Goal: Contribute content: Contribute content

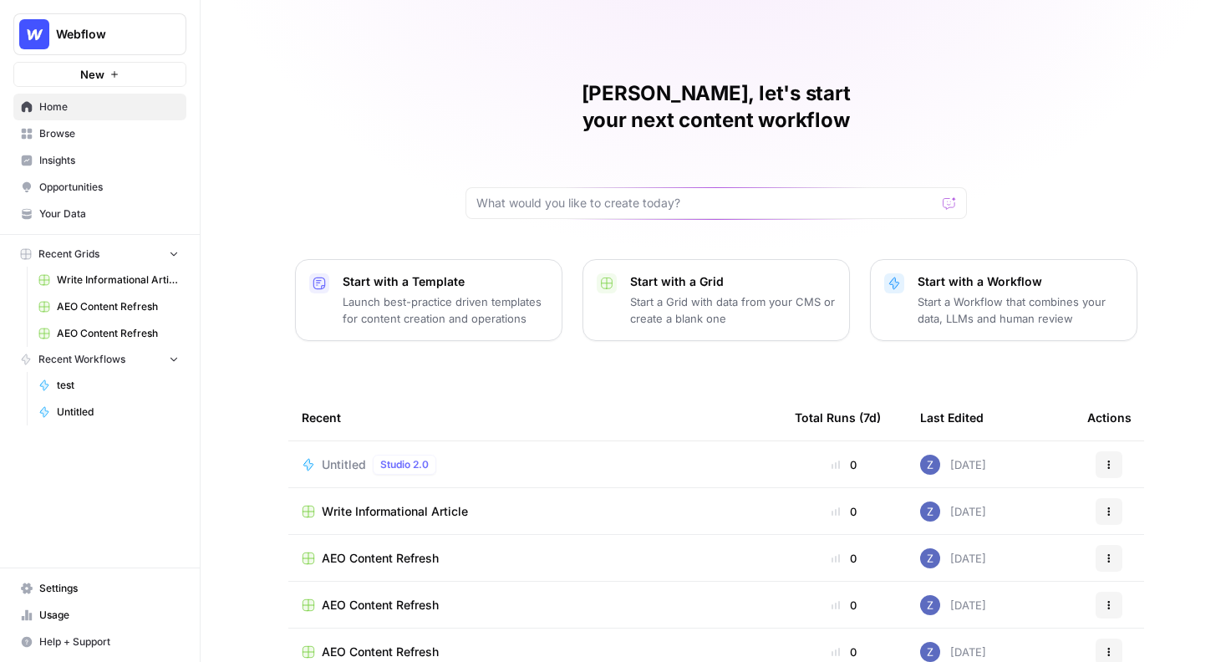
click at [89, 206] on span "Your Data" at bounding box center [109, 213] width 140 height 15
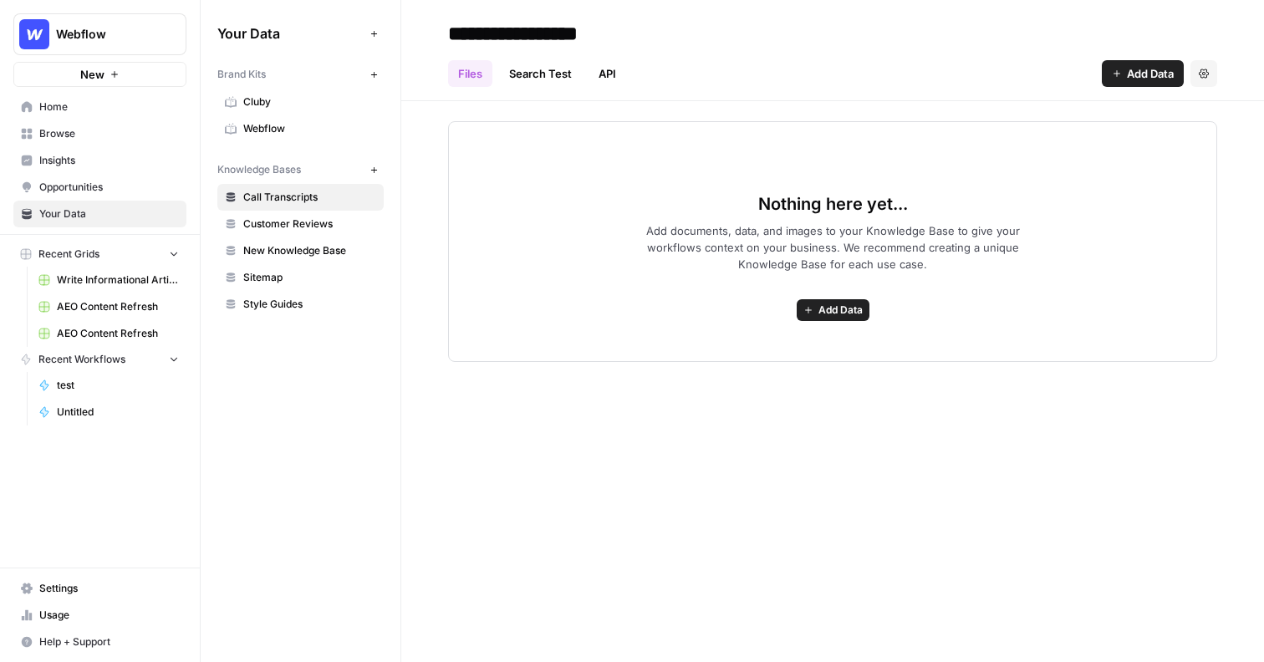
click at [275, 140] on link "Webflow" at bounding box center [300, 128] width 166 height 27
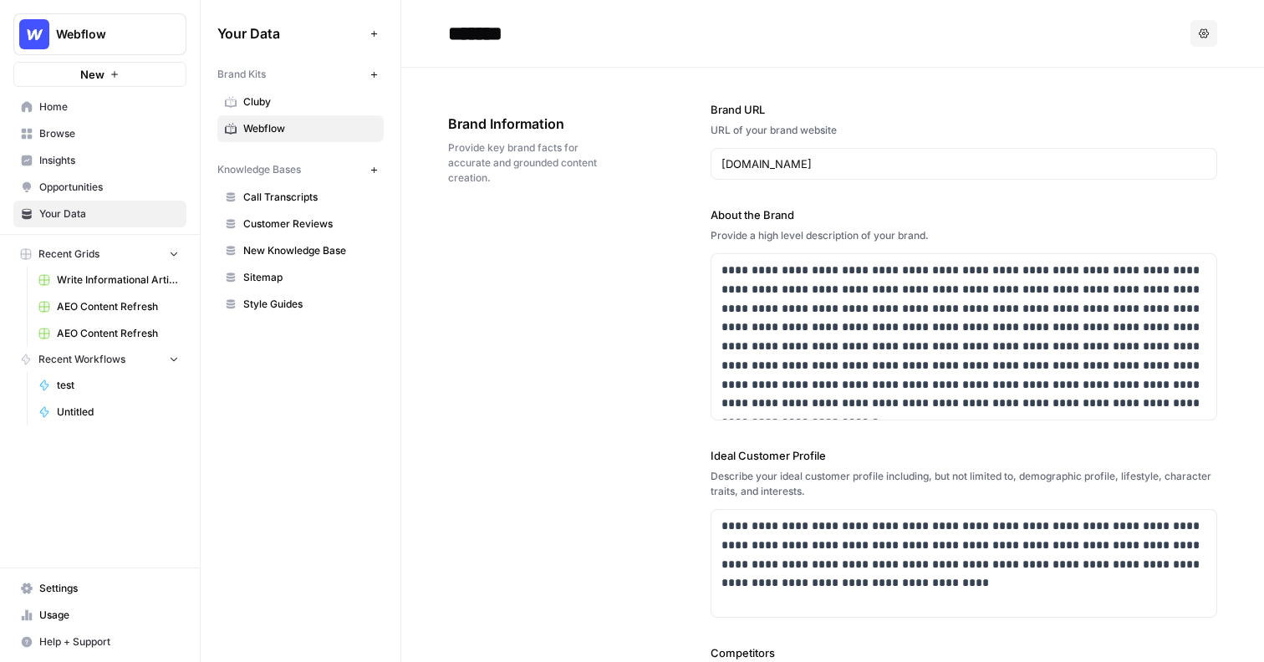
click at [114, 255] on button "Recent Grids" at bounding box center [99, 254] width 173 height 25
click at [126, 217] on span "Your Data" at bounding box center [109, 213] width 140 height 15
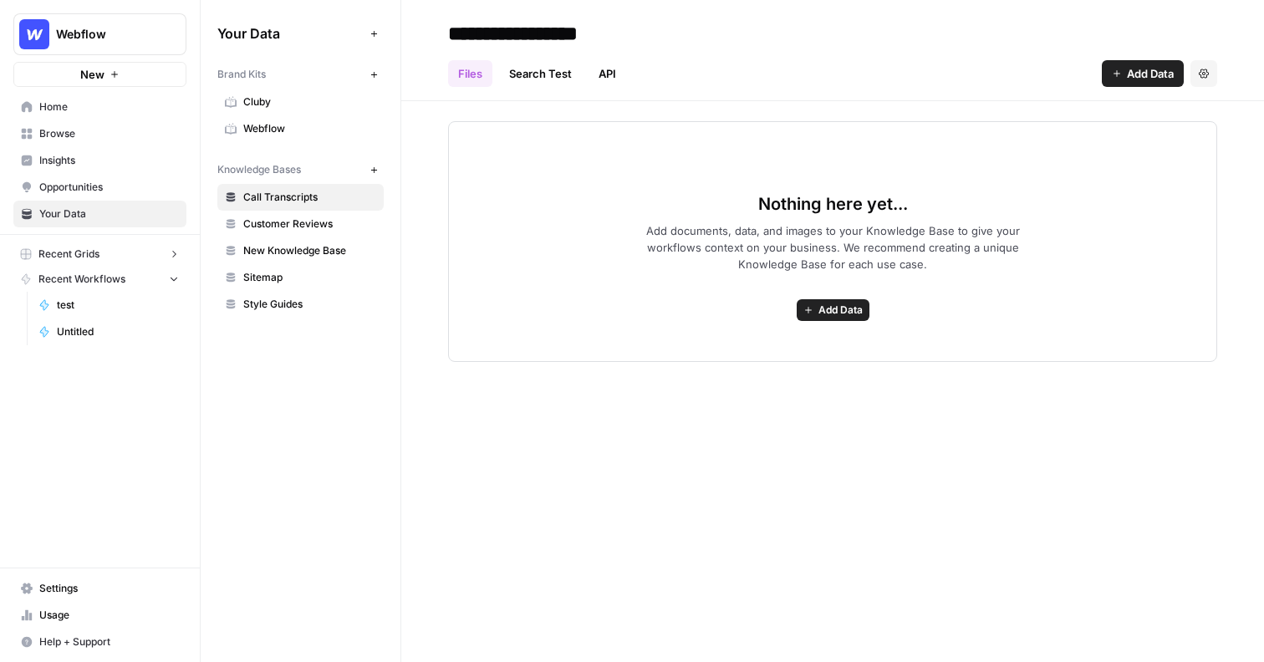
click at [110, 255] on button "Recent Grids" at bounding box center [99, 254] width 173 height 25
click at [86, 129] on span "Browse" at bounding box center [109, 133] width 140 height 15
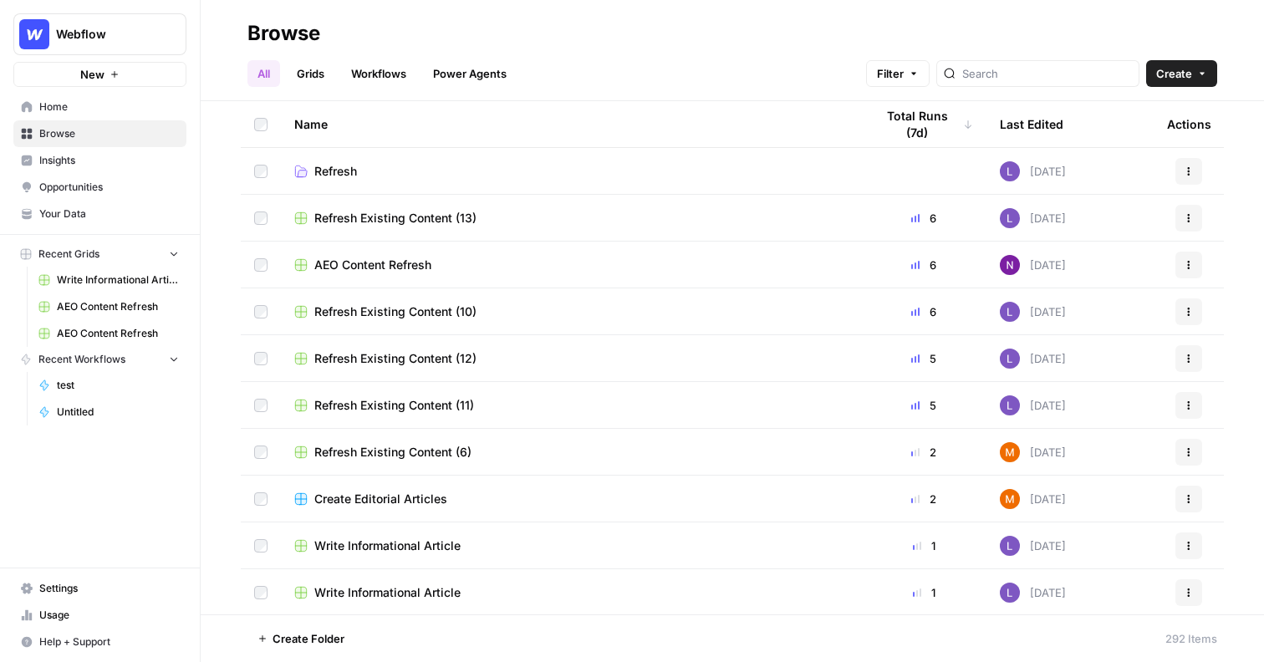
click at [425, 313] on span "Refresh Existing Content (10)" at bounding box center [395, 311] width 162 height 17
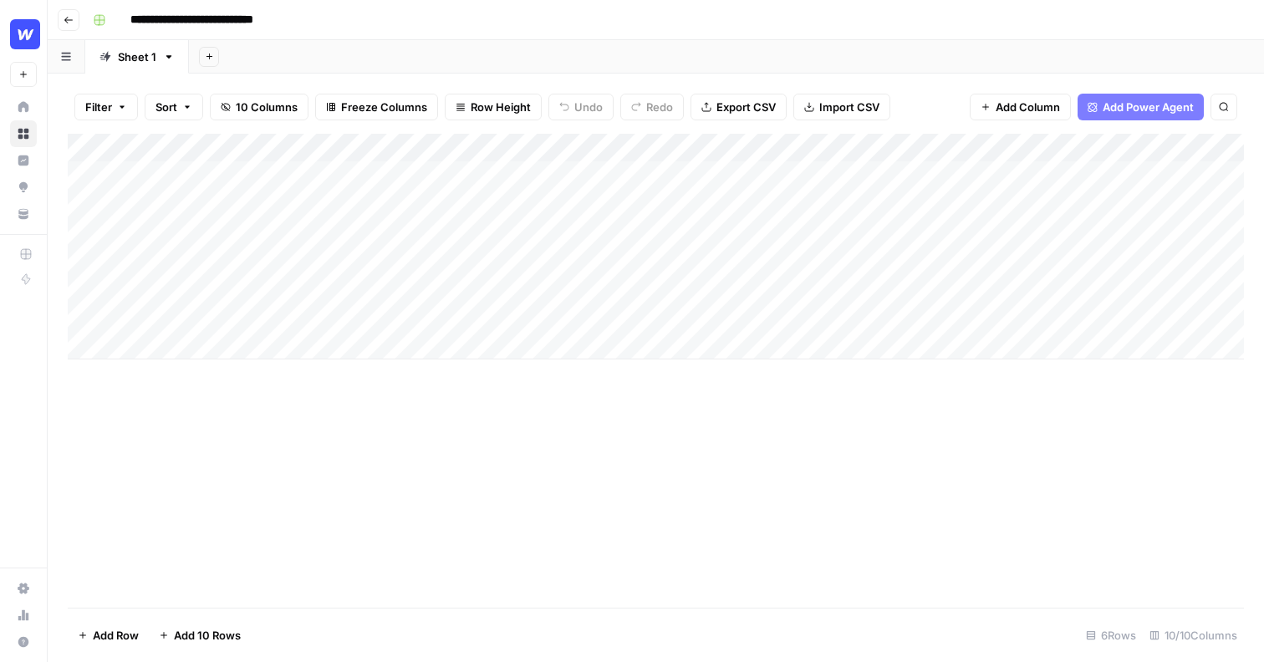
click at [767, 148] on div "Add Column" at bounding box center [656, 247] width 1176 height 226
click at [445, 147] on div "Add Column" at bounding box center [656, 247] width 1176 height 226
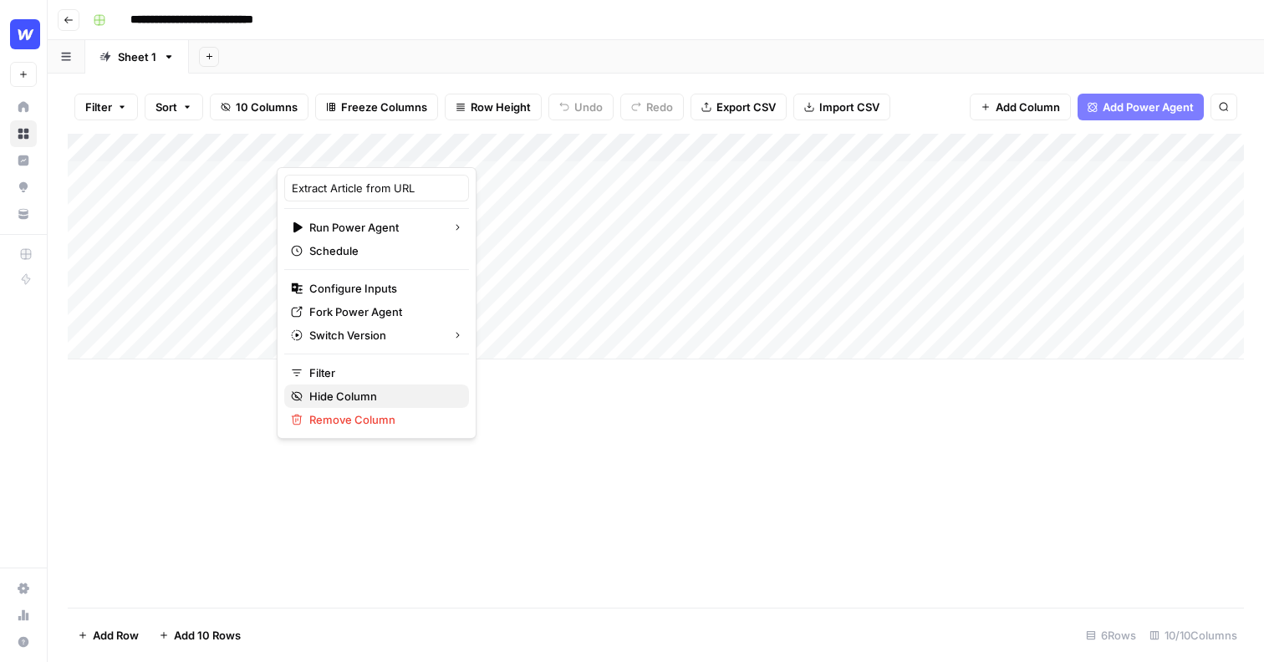
click at [352, 390] on span "Hide Column" at bounding box center [382, 396] width 146 height 17
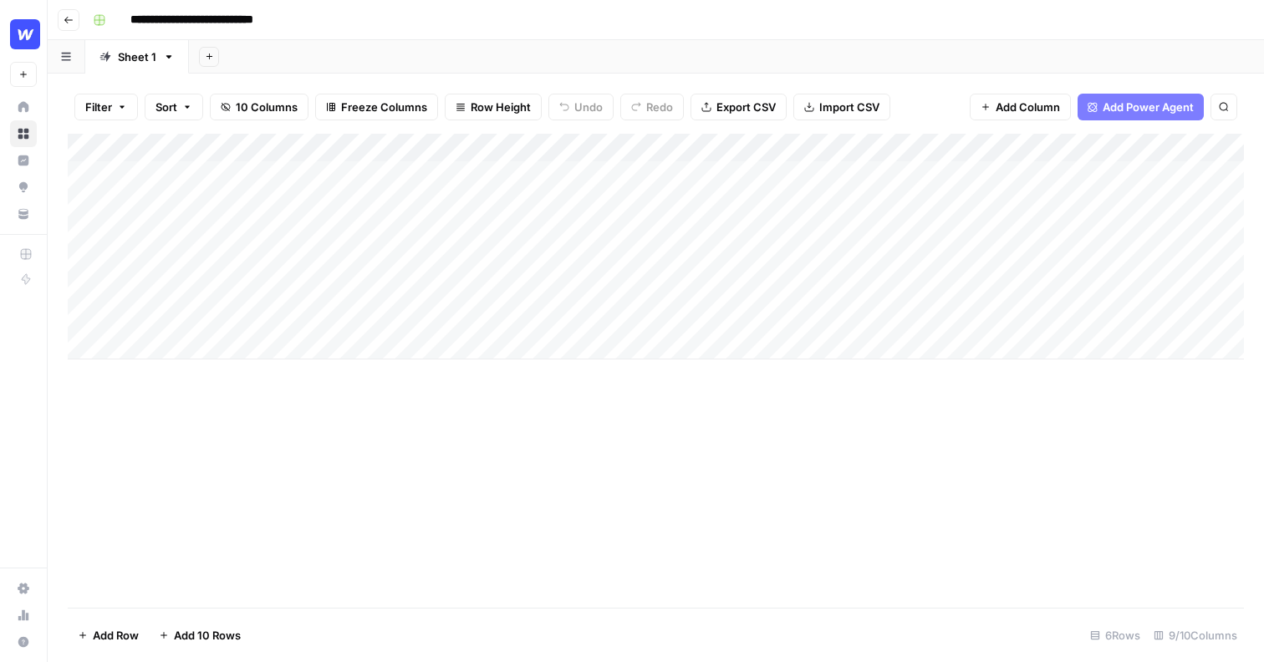
click at [415, 151] on div "Add Column" at bounding box center [656, 247] width 1176 height 226
click at [339, 292] on span "Hide Column" at bounding box center [382, 288] width 146 height 17
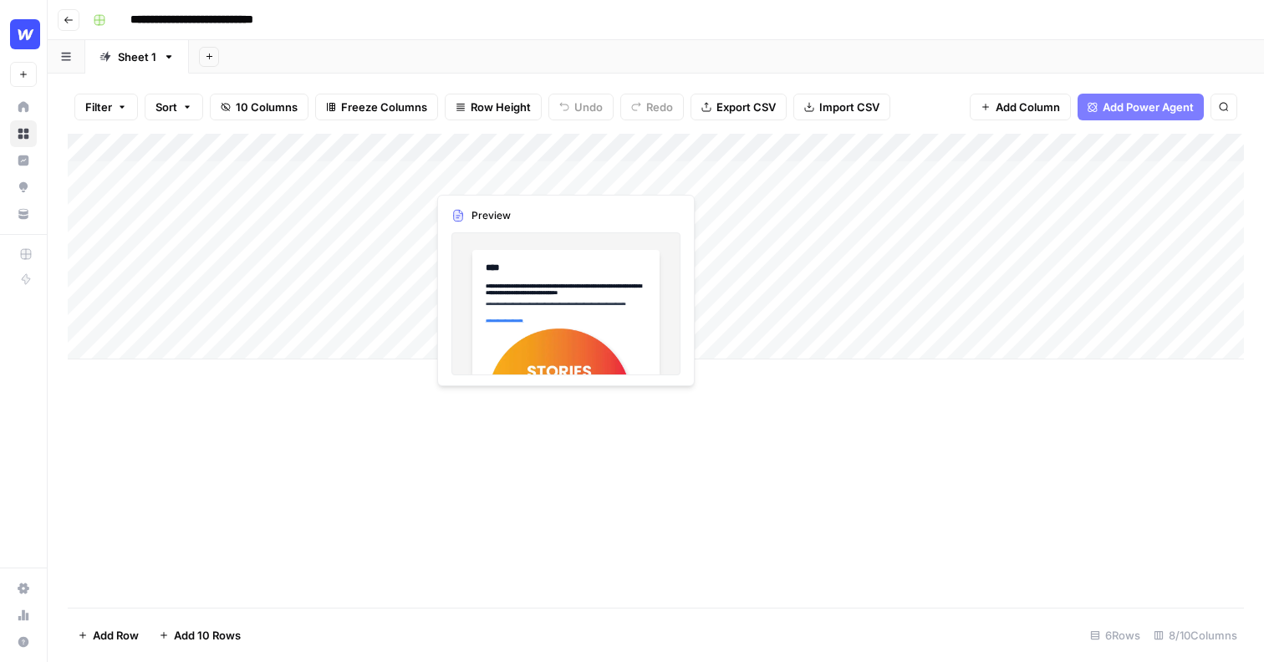
click at [413, 145] on div "Add Column" at bounding box center [656, 247] width 1176 height 226
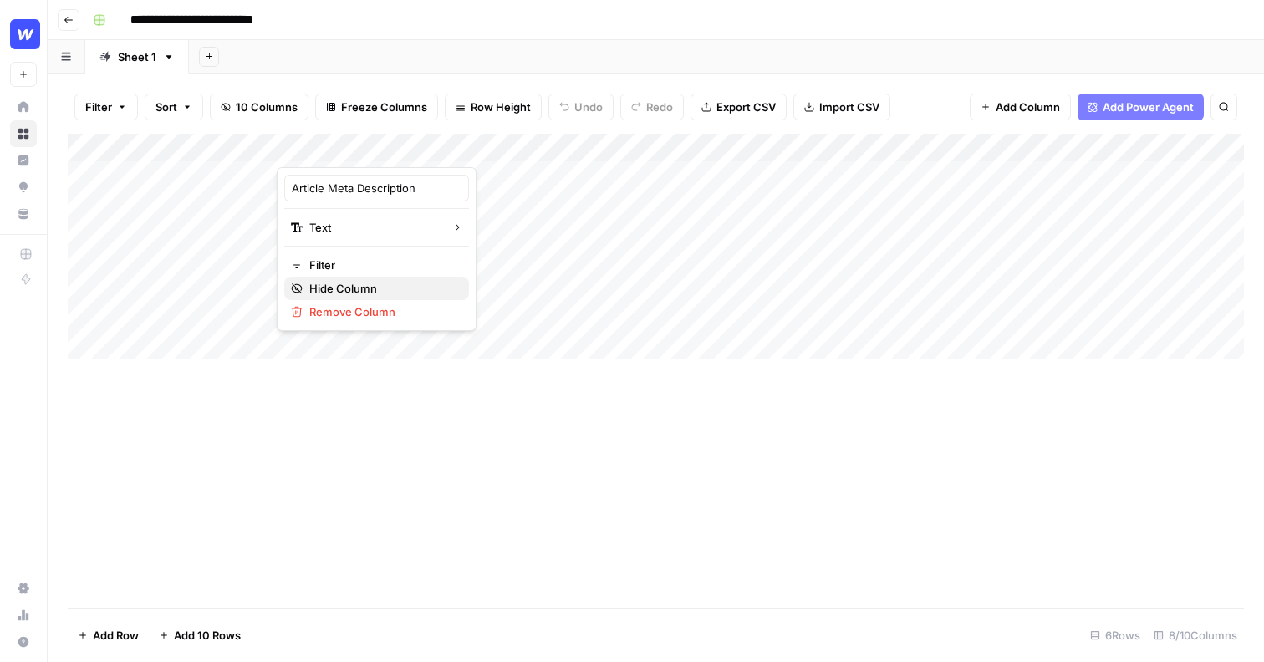
click at [364, 282] on span "Hide Column" at bounding box center [382, 288] width 146 height 17
click at [414, 146] on div "Add Column" at bounding box center [656, 247] width 1176 height 226
click at [358, 285] on span "Hide Column" at bounding box center [382, 288] width 146 height 17
click at [415, 146] on div "Add Column" at bounding box center [656, 247] width 1176 height 226
click at [355, 283] on span "Hide Column" at bounding box center [382, 288] width 146 height 17
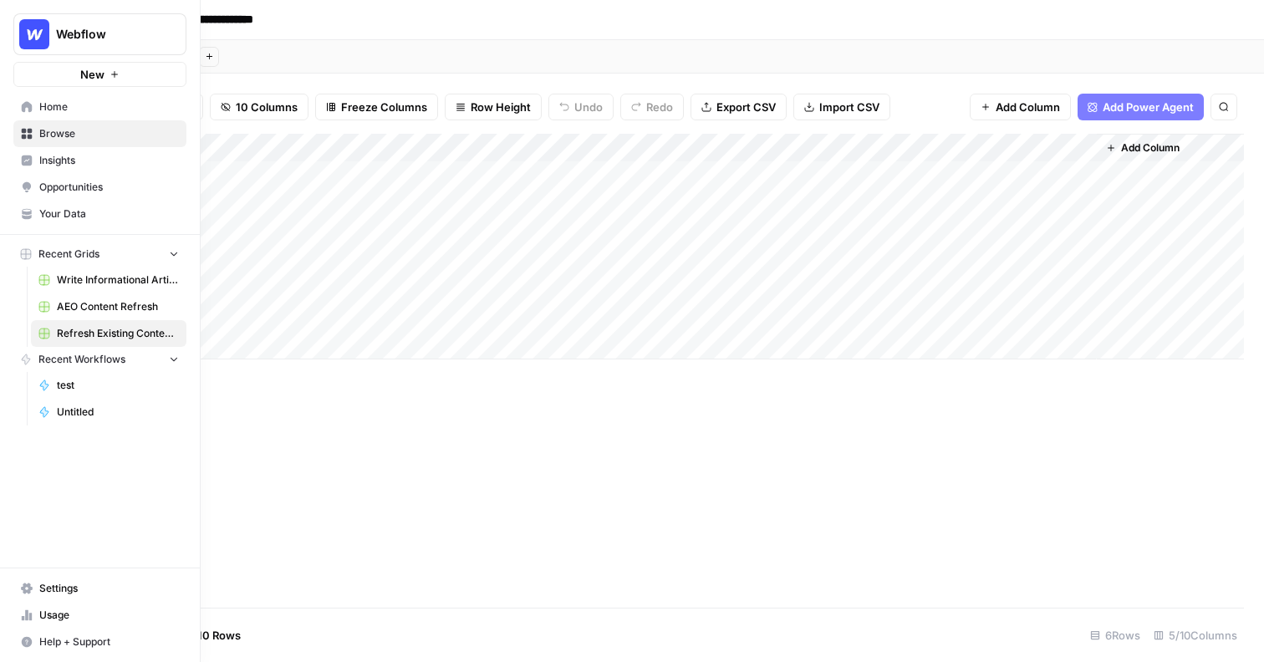
click at [87, 134] on span "Browse" at bounding box center [109, 133] width 140 height 15
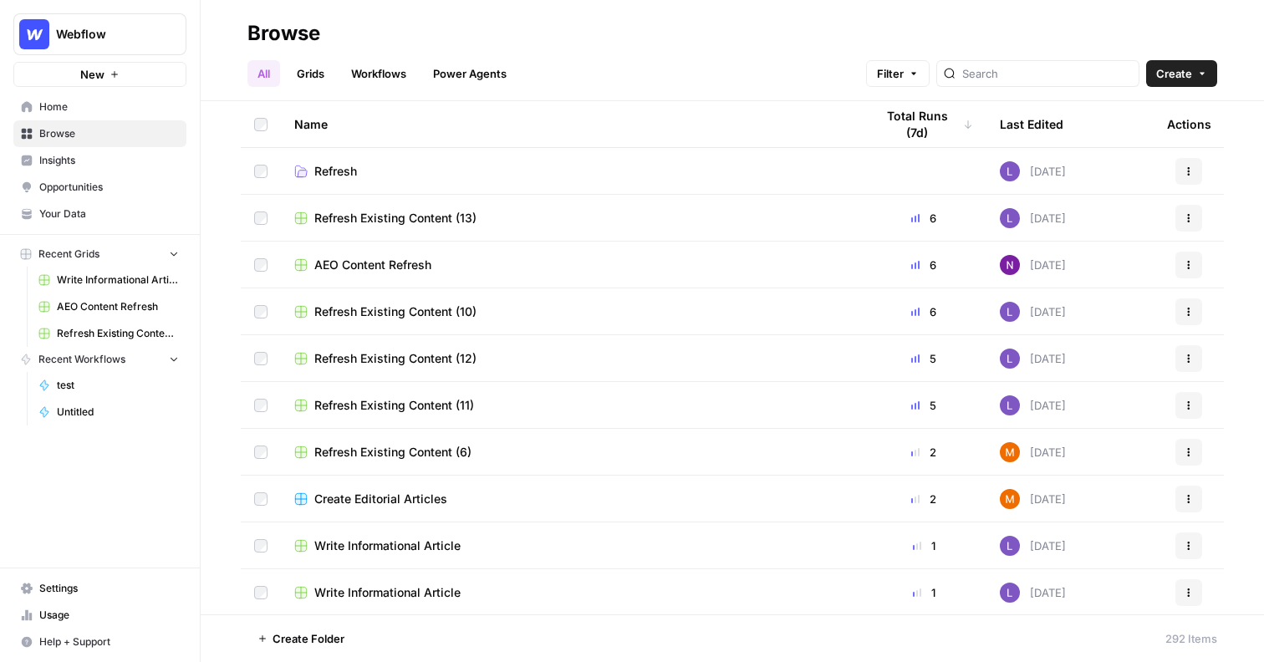
click at [114, 37] on span "Webflow" at bounding box center [106, 34] width 101 height 17
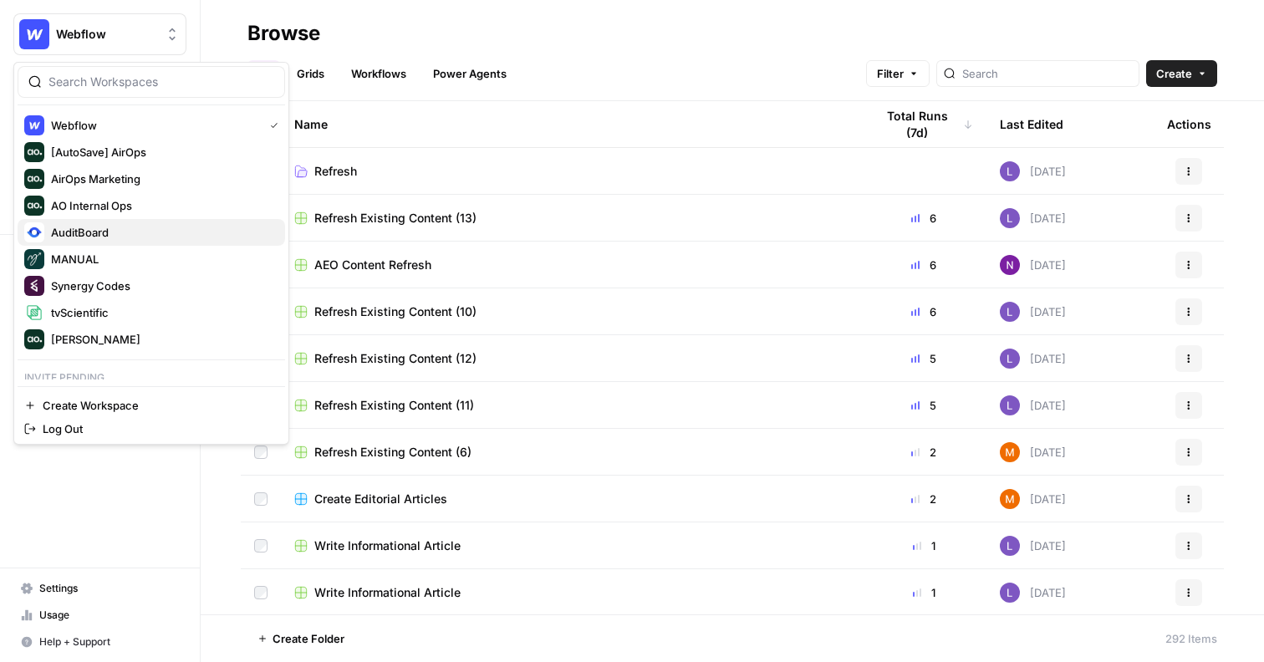
click at [104, 234] on span "AuditBoard" at bounding box center [161, 232] width 221 height 17
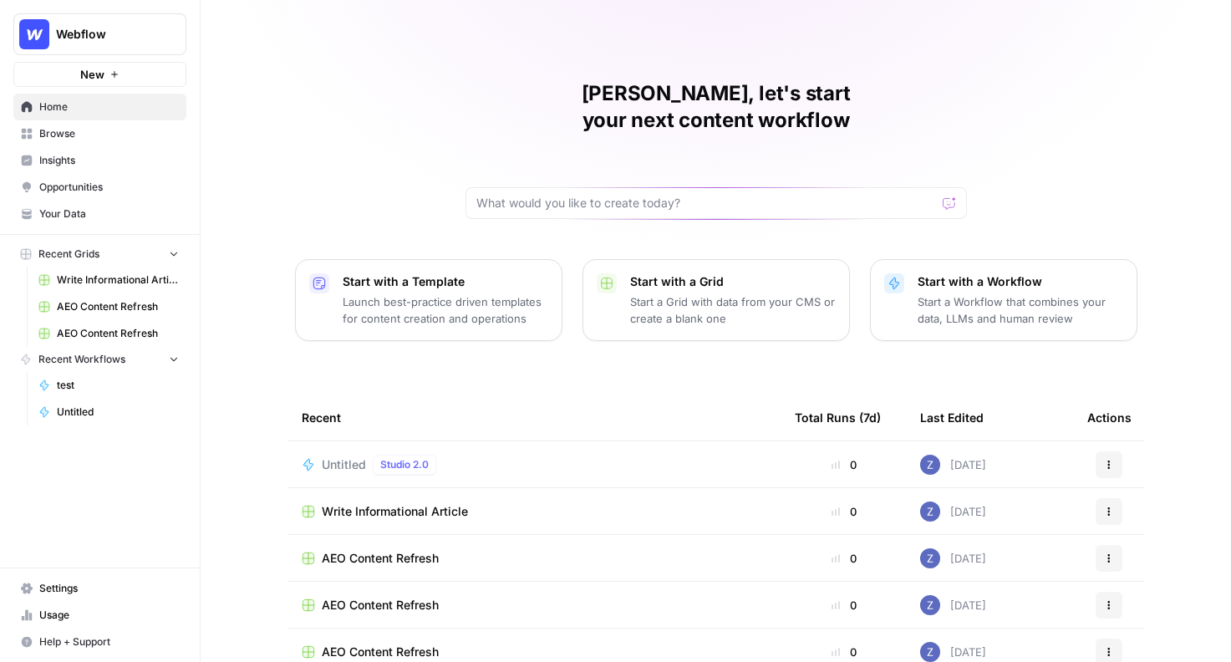
click at [105, 280] on span "Write Informational Article" at bounding box center [118, 279] width 122 height 15
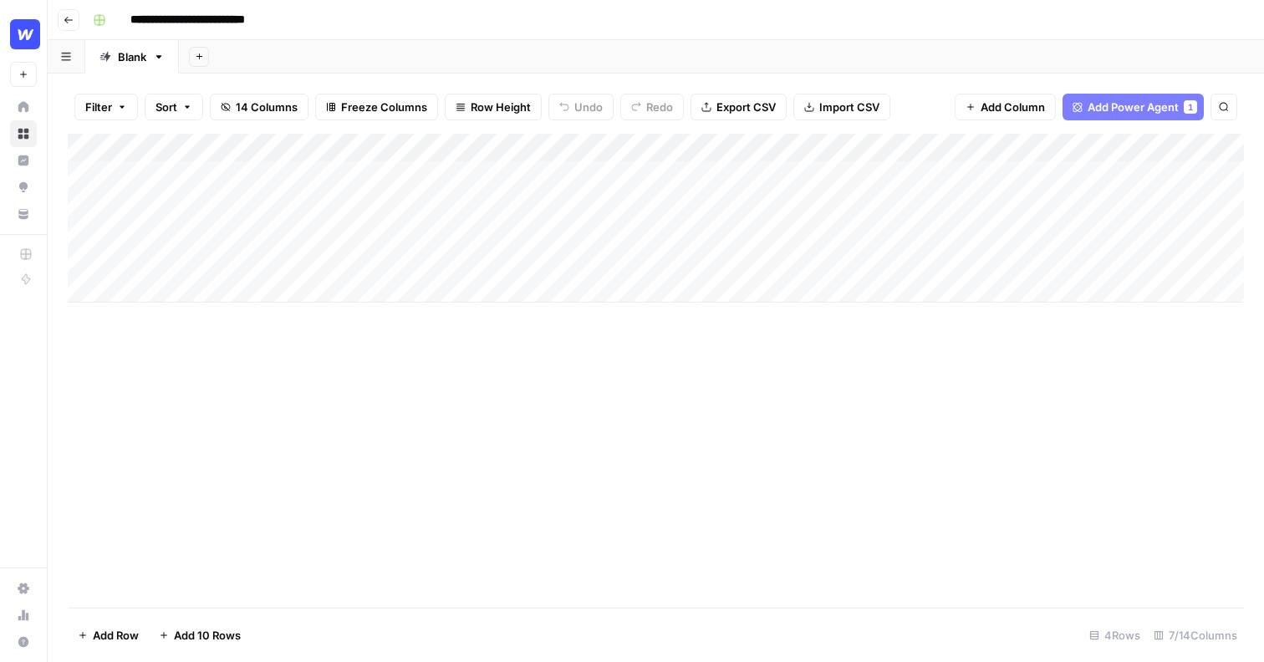
click at [903, 33] on header "**********" at bounding box center [656, 20] width 1216 height 40
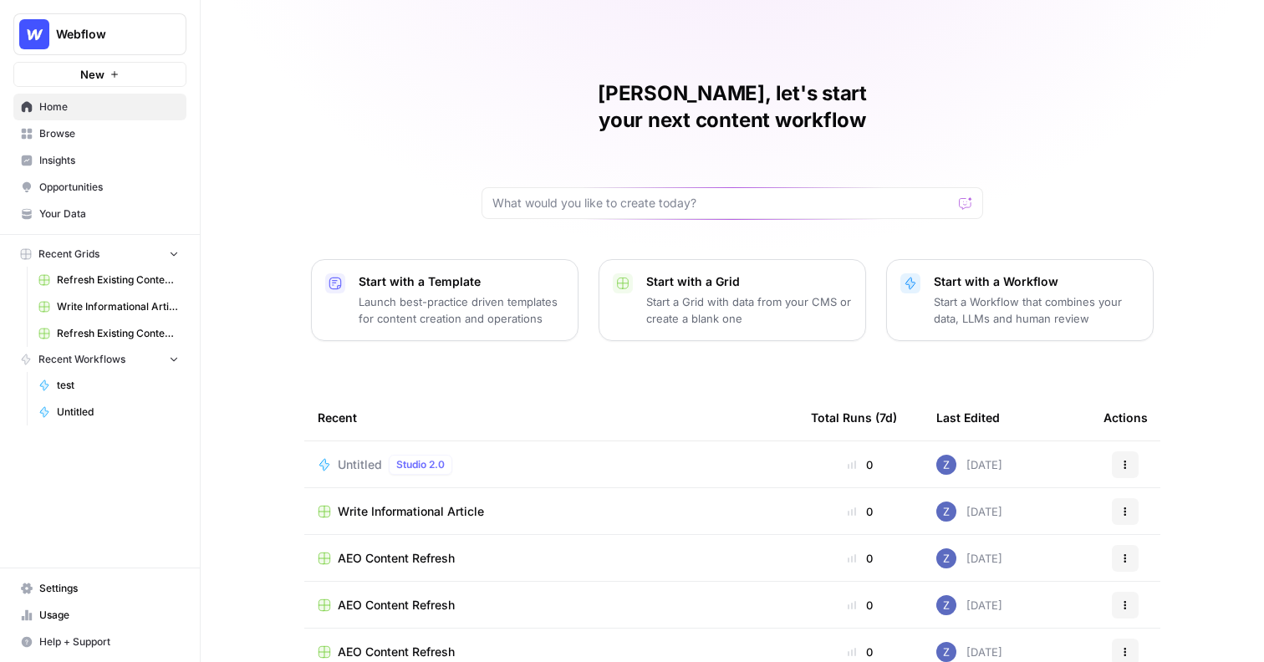
click at [83, 209] on span "Your Data" at bounding box center [109, 213] width 140 height 15
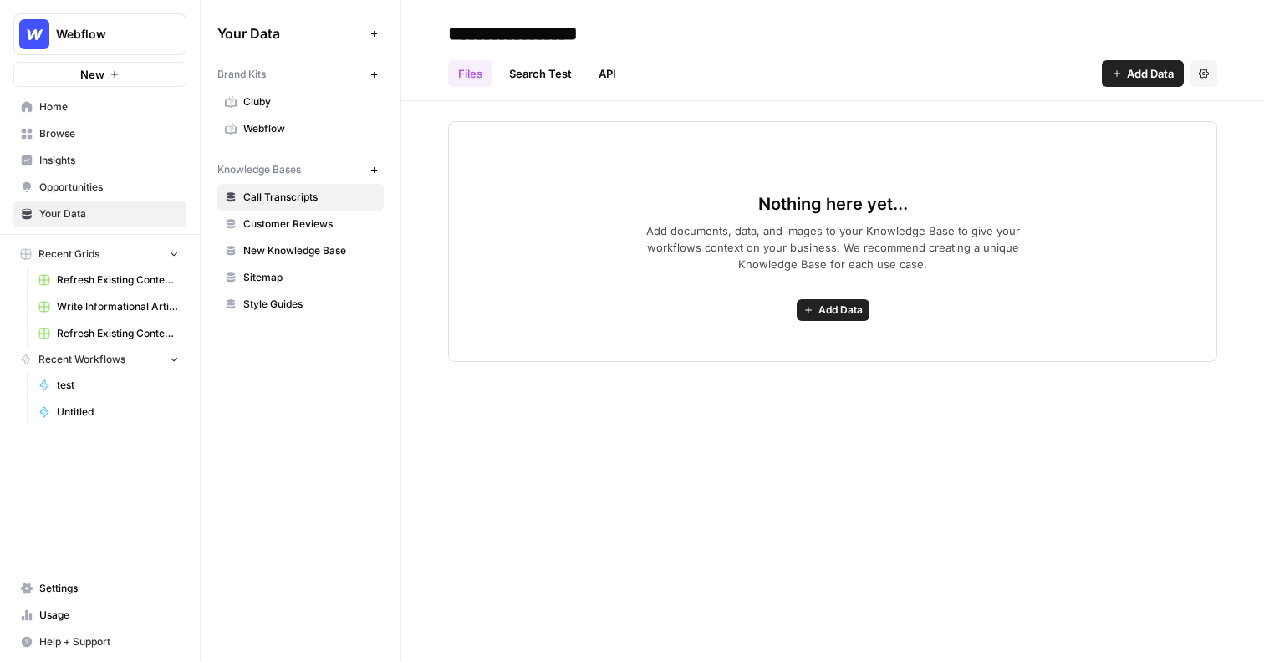
click at [276, 133] on span "Webflow" at bounding box center [309, 128] width 133 height 15
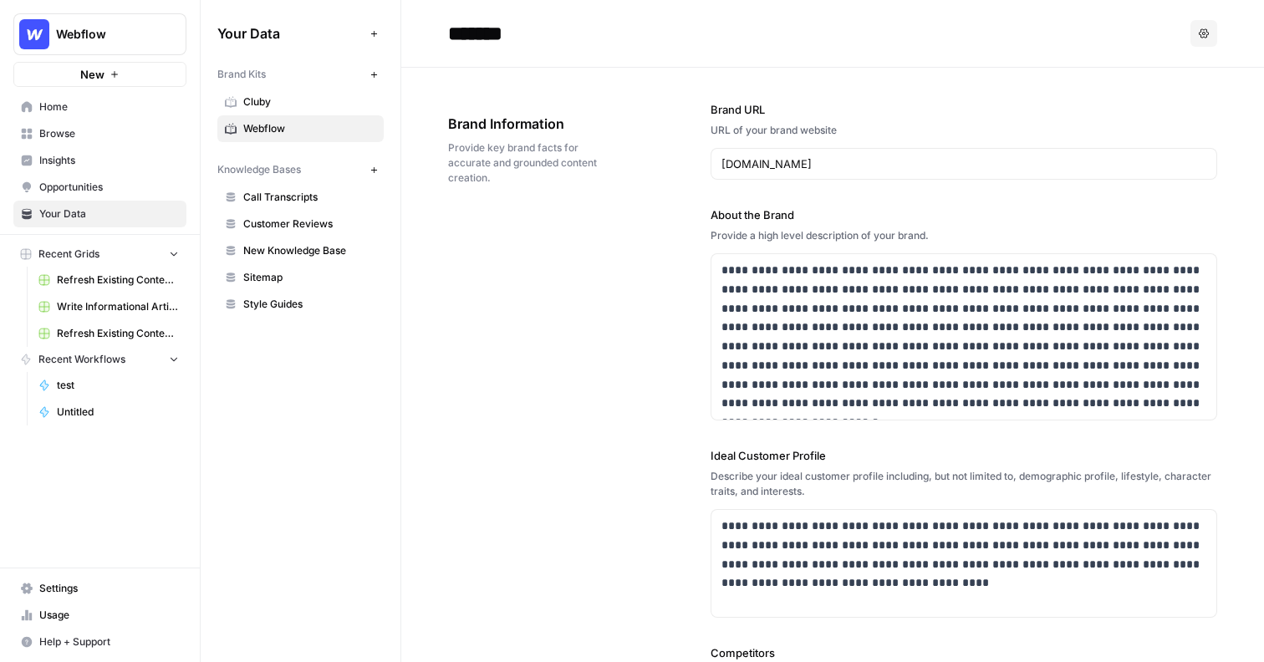
click at [96, 160] on span "Insights" at bounding box center [109, 160] width 140 height 15
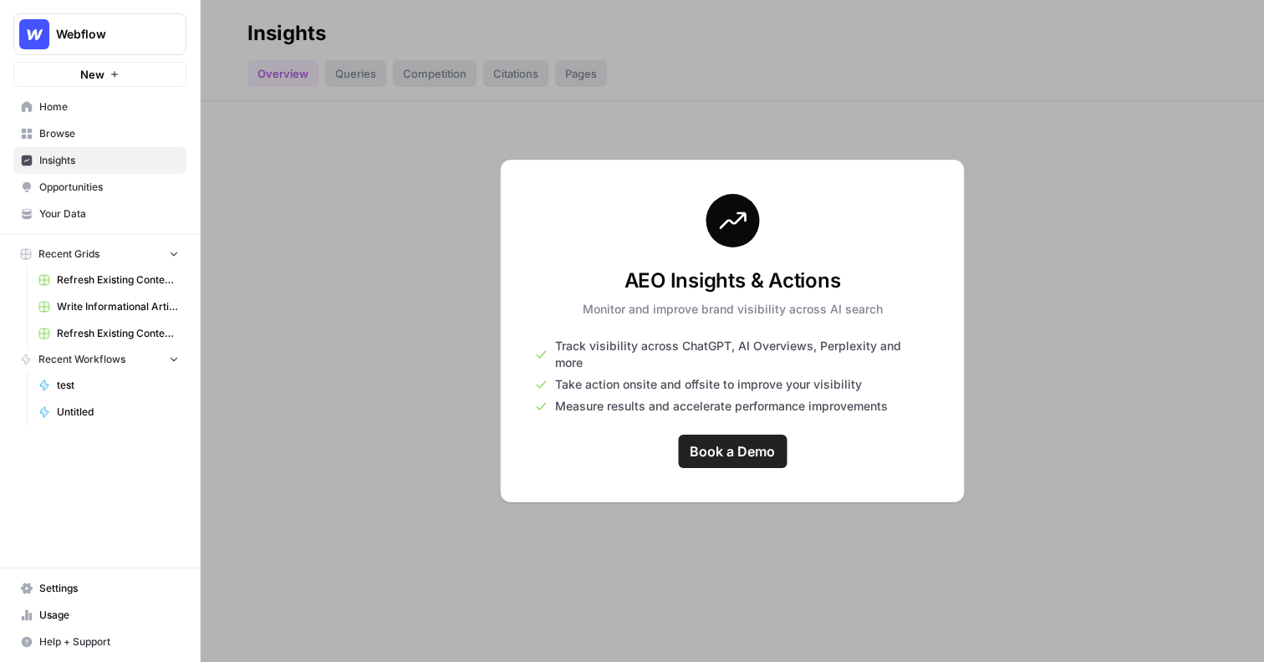
click at [79, 212] on span "Your Data" at bounding box center [109, 213] width 140 height 15
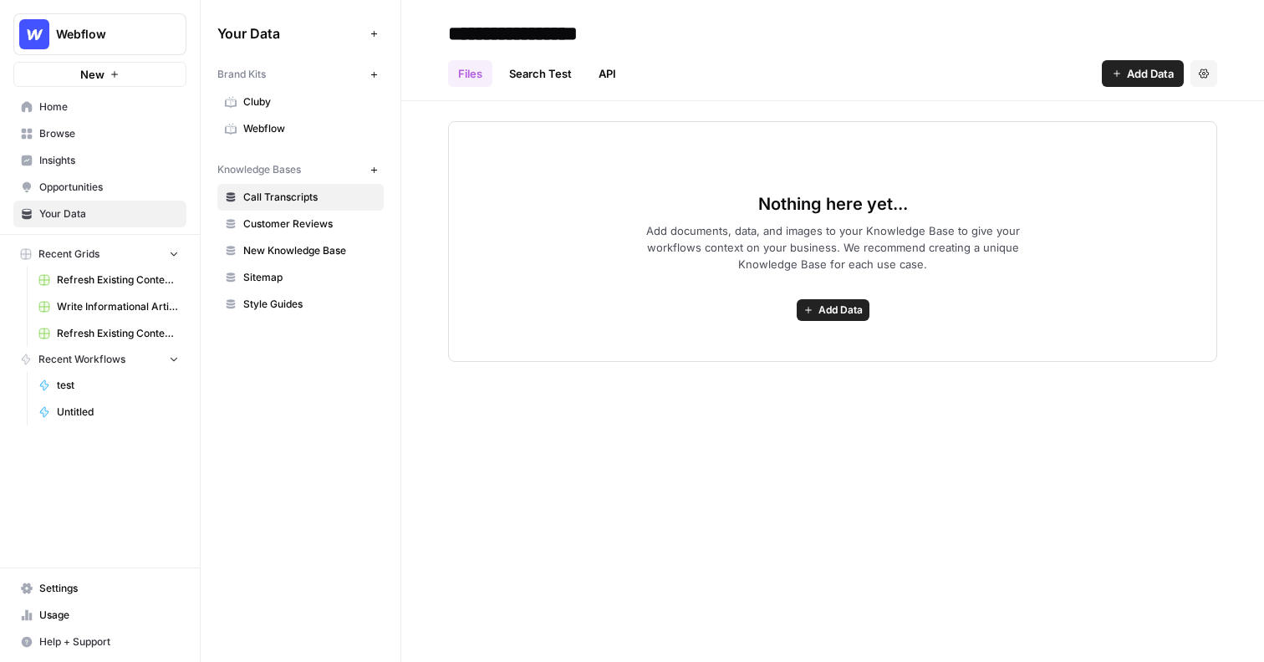
click at [296, 130] on span "Webflow" at bounding box center [309, 128] width 133 height 15
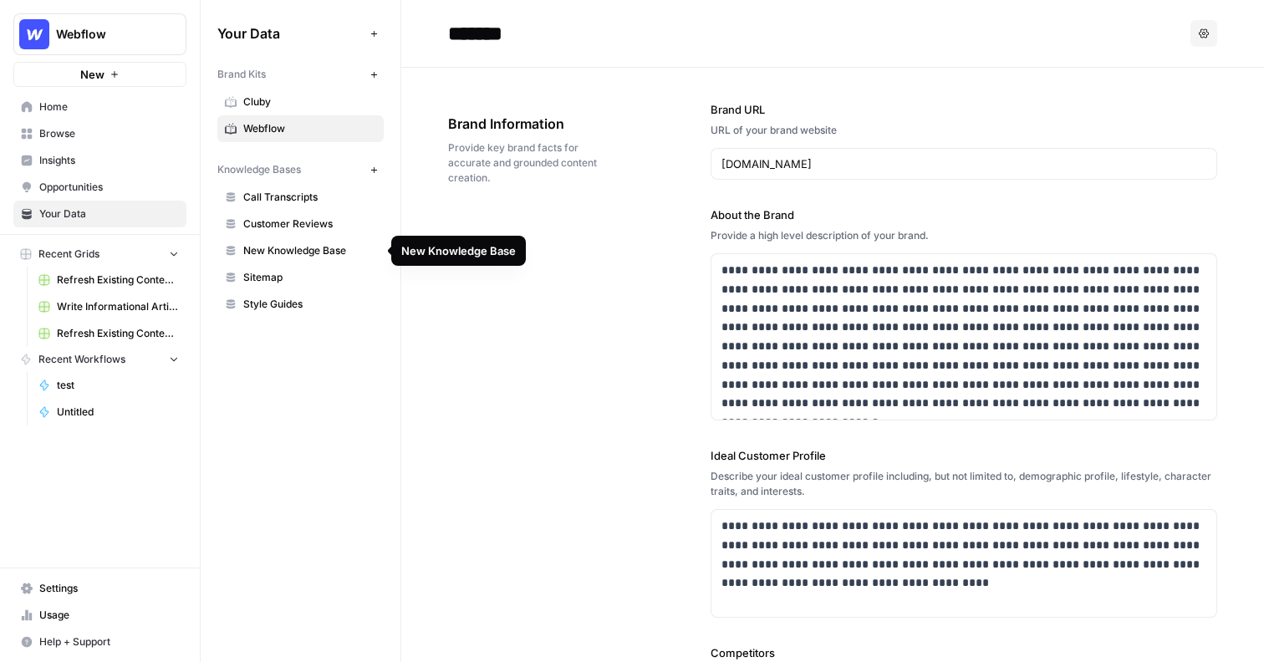
click at [289, 243] on span "New Knowledge Base" at bounding box center [309, 250] width 133 height 15
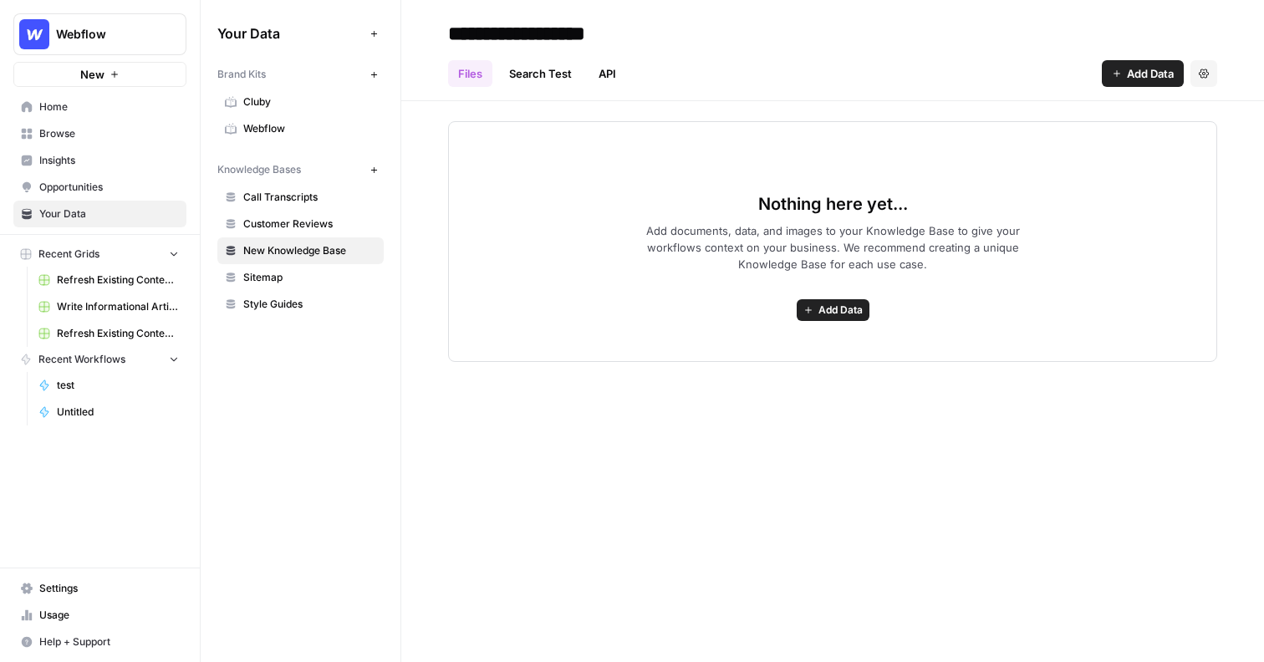
click at [125, 74] on button "New" at bounding box center [99, 74] width 173 height 25
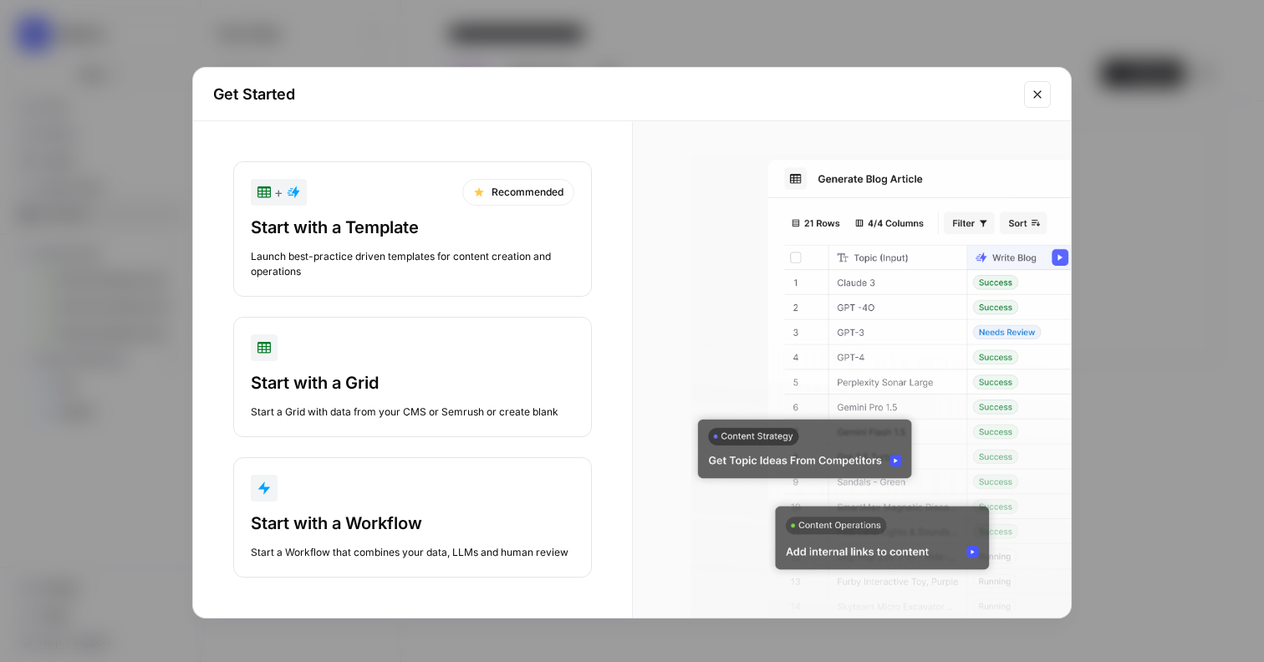
click at [470, 230] on div "Start with a Template" at bounding box center [412, 227] width 323 height 23
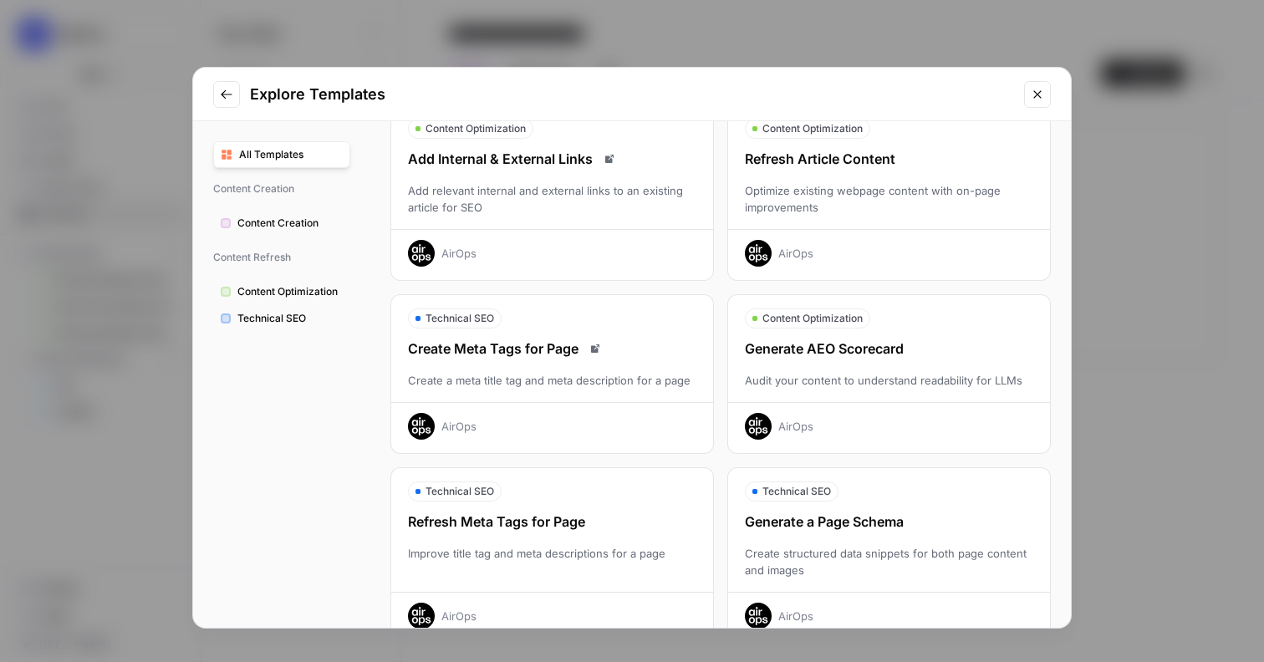
scroll to position [482, 0]
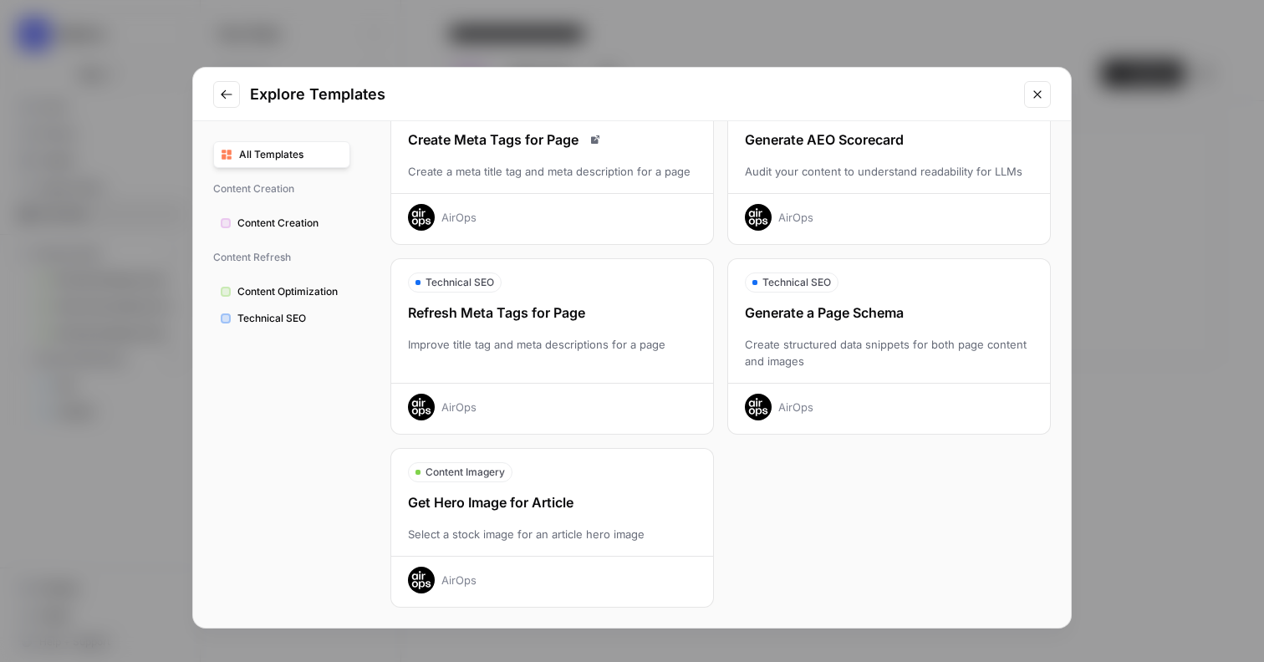
click at [313, 323] on span "Technical SEO" at bounding box center [289, 318] width 105 height 15
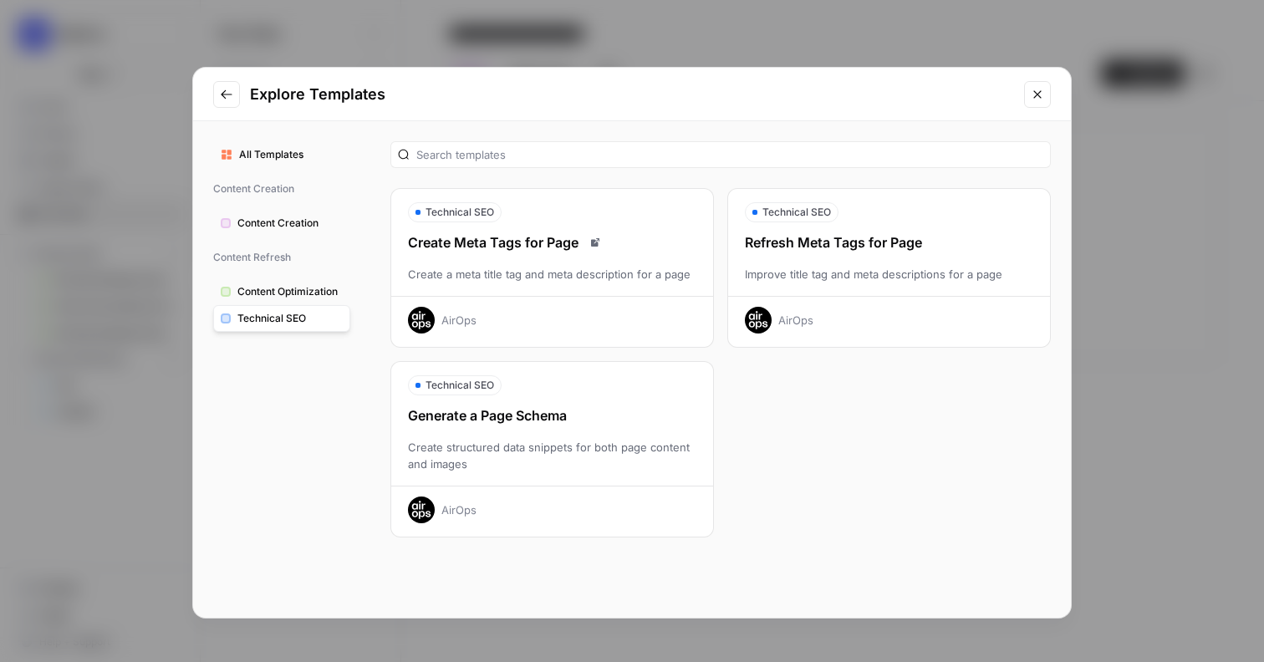
click at [735, 37] on div "Explore Templates All Templates Content Creation Content Creation Content Refre…" at bounding box center [632, 331] width 1264 height 662
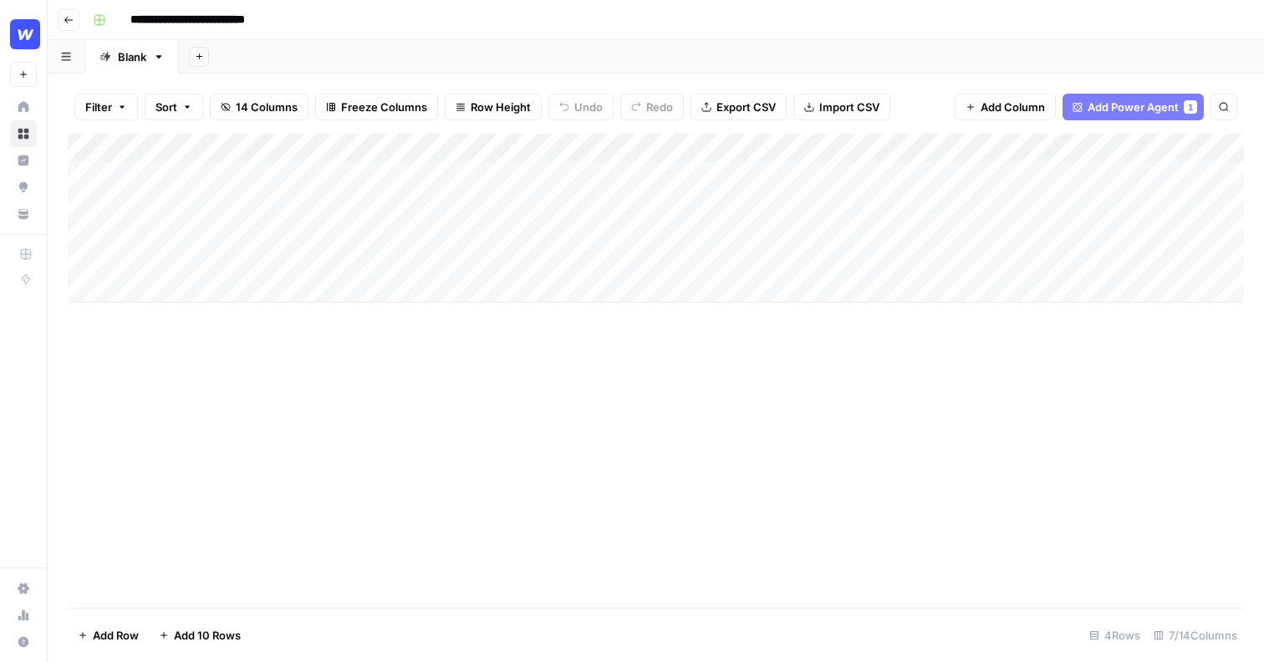
click at [258, 186] on div "Add Column" at bounding box center [656, 218] width 1176 height 169
click at [300, 49] on div "Add Sheet" at bounding box center [721, 56] width 1085 height 33
click at [558, 147] on div "Add Column" at bounding box center [656, 218] width 1176 height 169
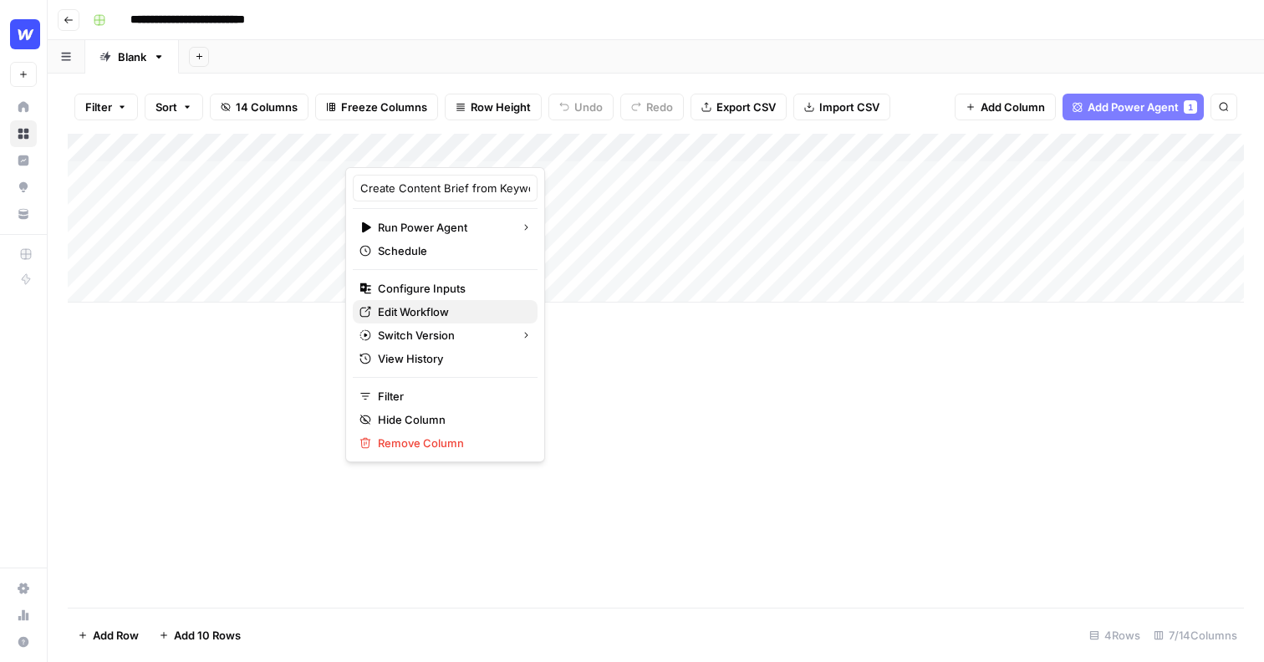
click at [452, 311] on span "Edit Workflow" at bounding box center [451, 311] width 146 height 17
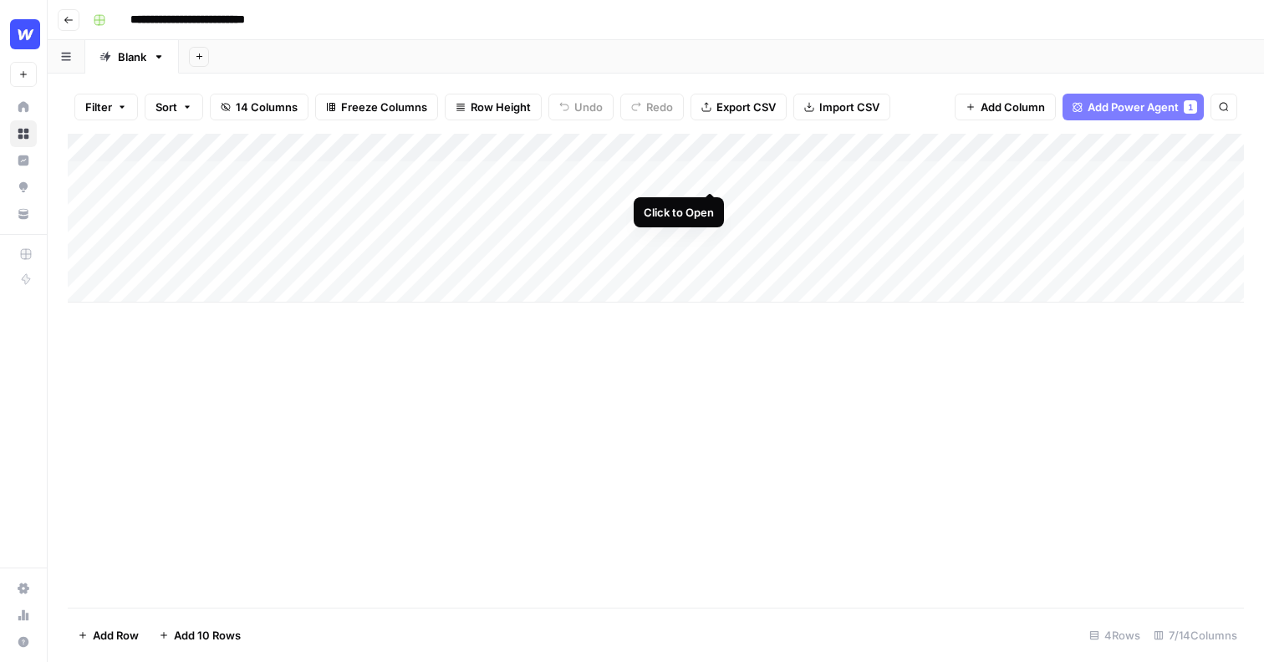
click at [710, 172] on div "Add Column" at bounding box center [656, 218] width 1176 height 169
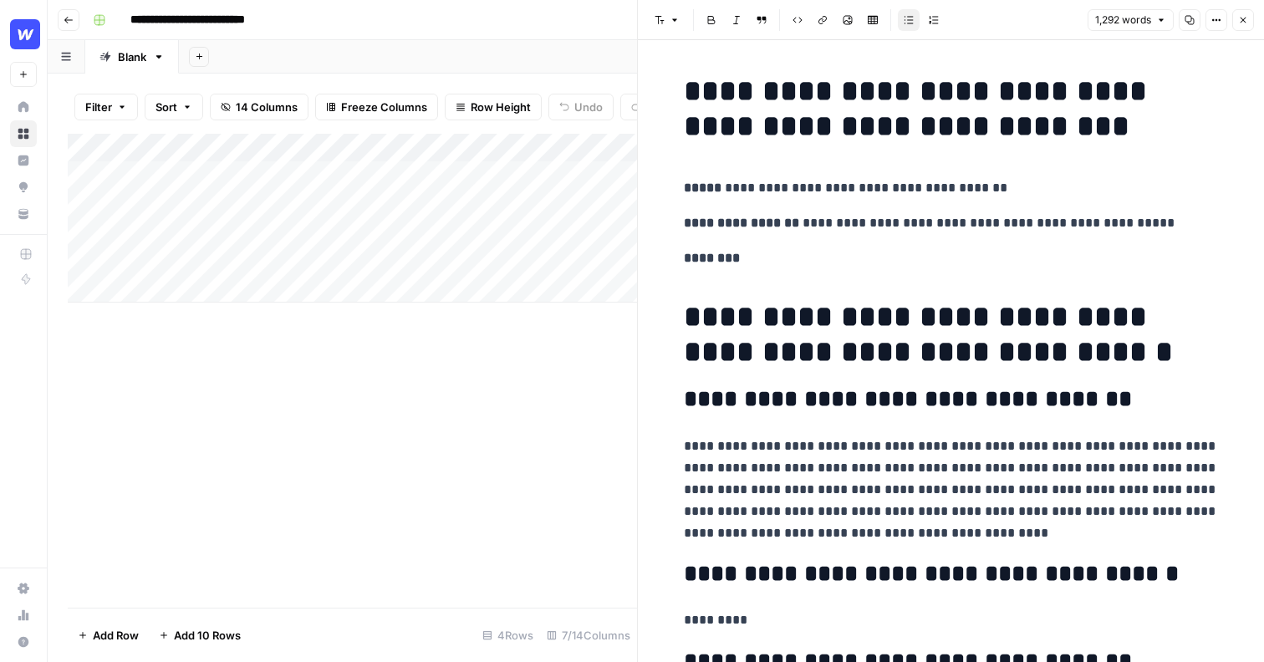
click at [987, 517] on p "**********" at bounding box center [951, 489] width 535 height 109
drag, startPoint x: 997, startPoint y: 531, endPoint x: 662, endPoint y: 441, distance: 346.8
click at [719, 557] on span "Edit with AI" at bounding box center [736, 562] width 53 height 15
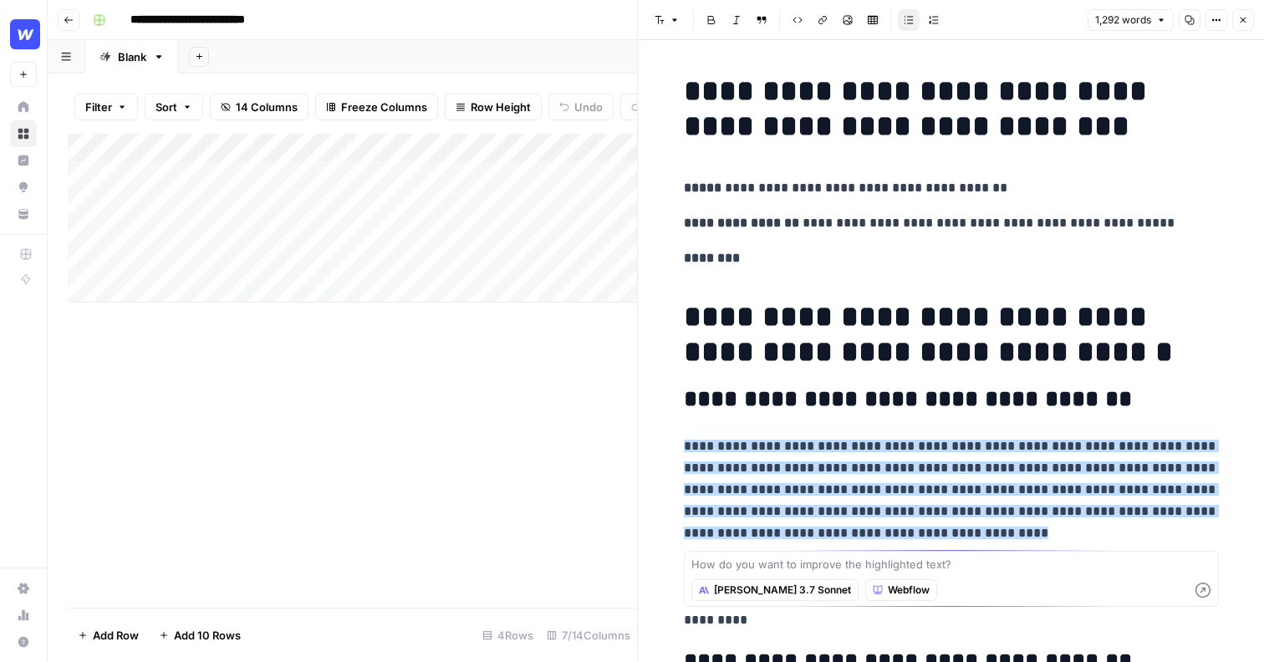
click at [855, 501] on p "**********" at bounding box center [951, 489] width 535 height 109
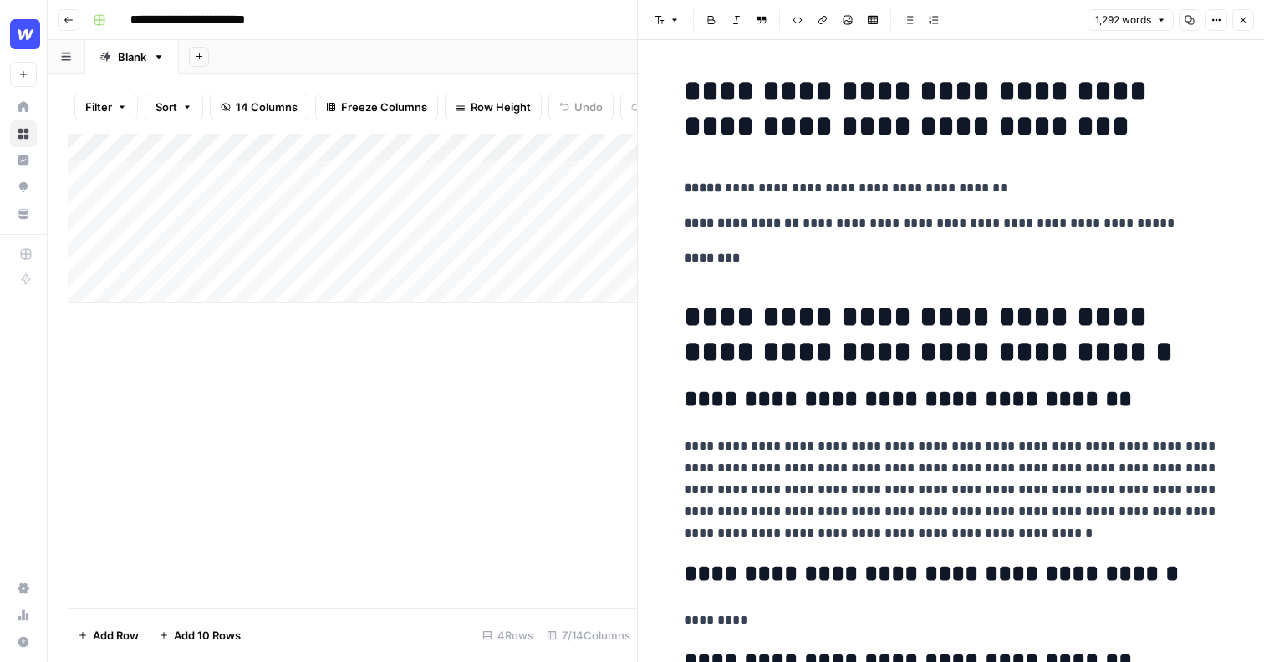
click at [1240, 22] on icon "button" at bounding box center [1243, 20] width 10 height 10
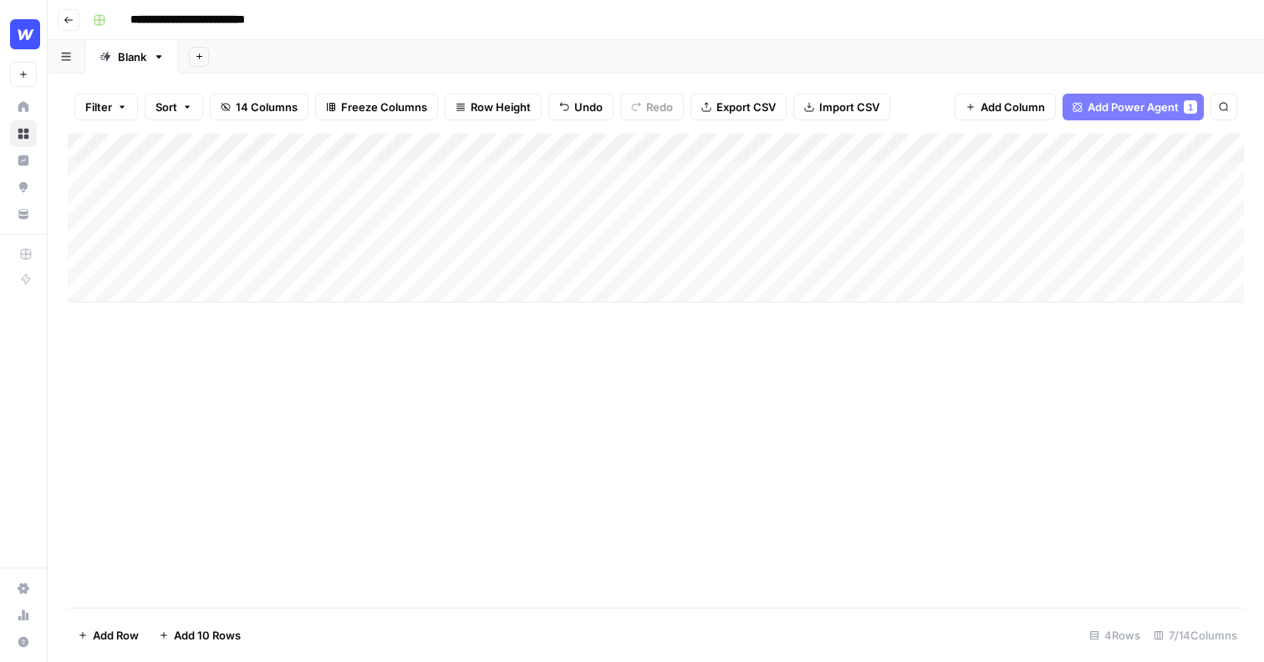
click at [943, 148] on div "Add Column" at bounding box center [656, 218] width 1176 height 169
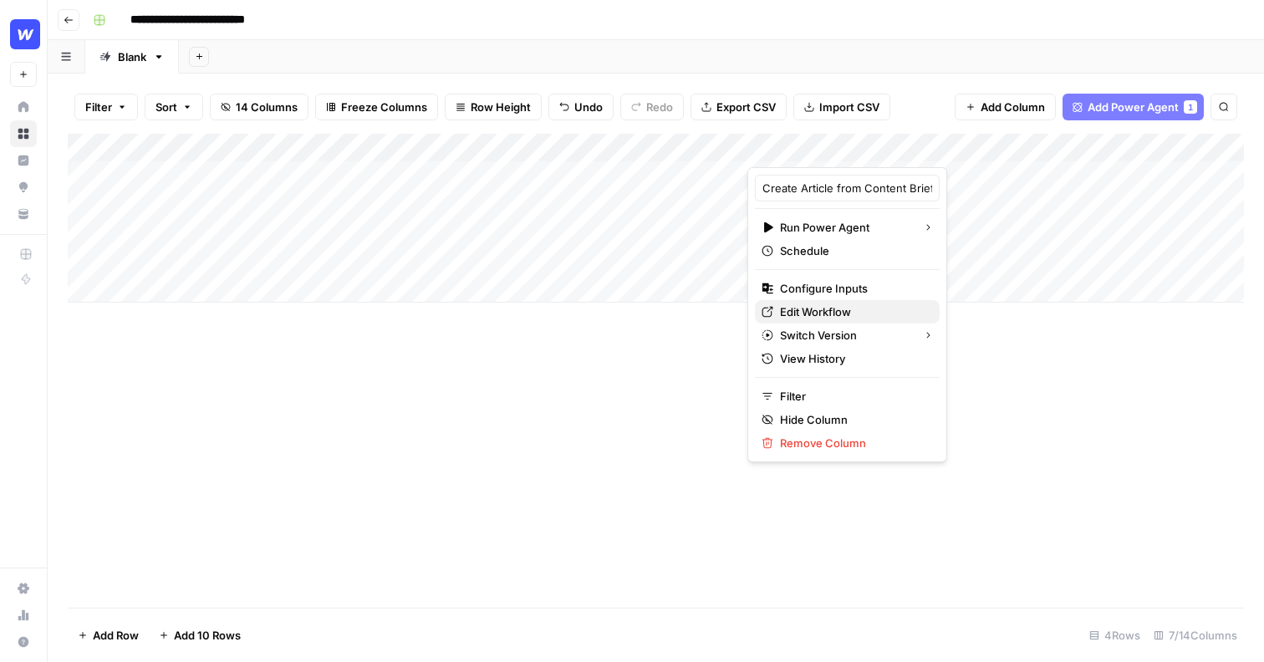
click at [810, 313] on span "Edit Workflow" at bounding box center [853, 311] width 146 height 17
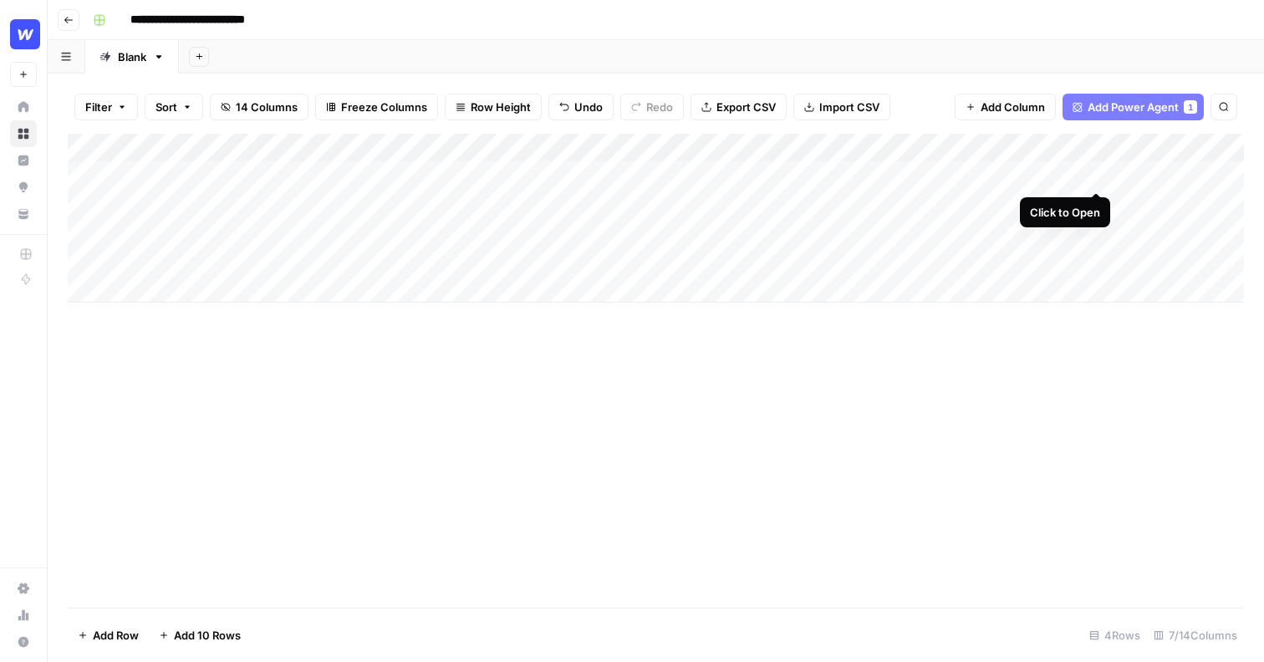
click at [1095, 171] on div "Add Column" at bounding box center [656, 218] width 1176 height 169
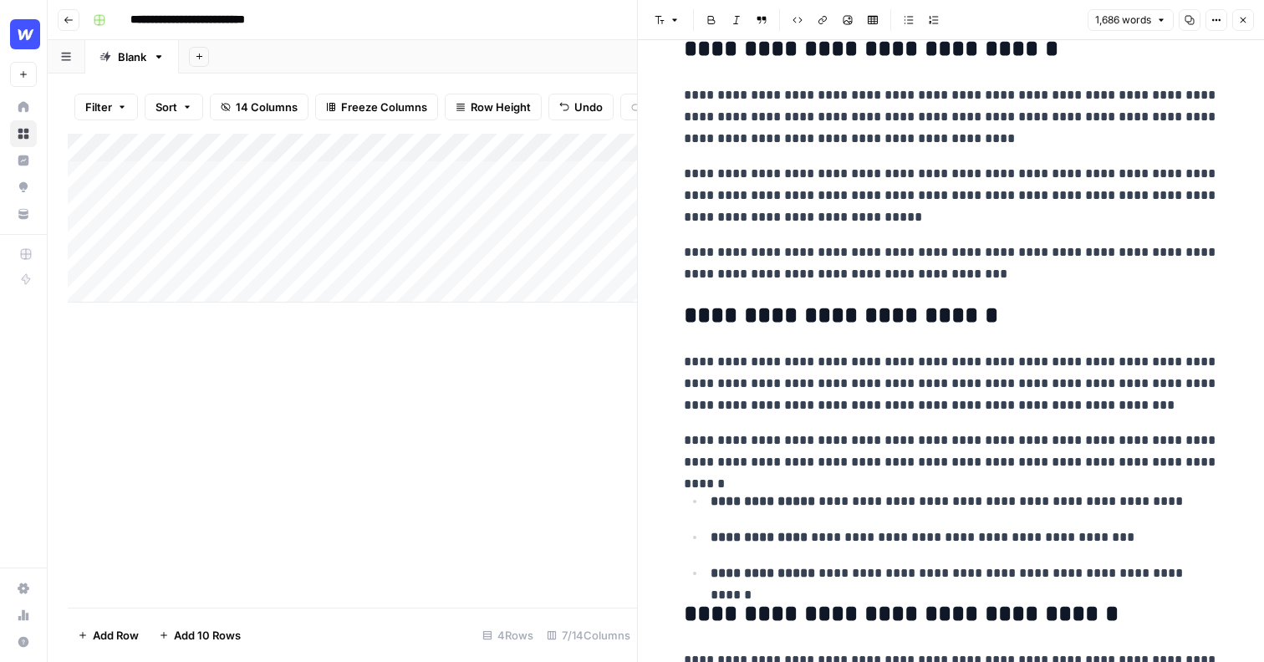
scroll to position [1143, 0]
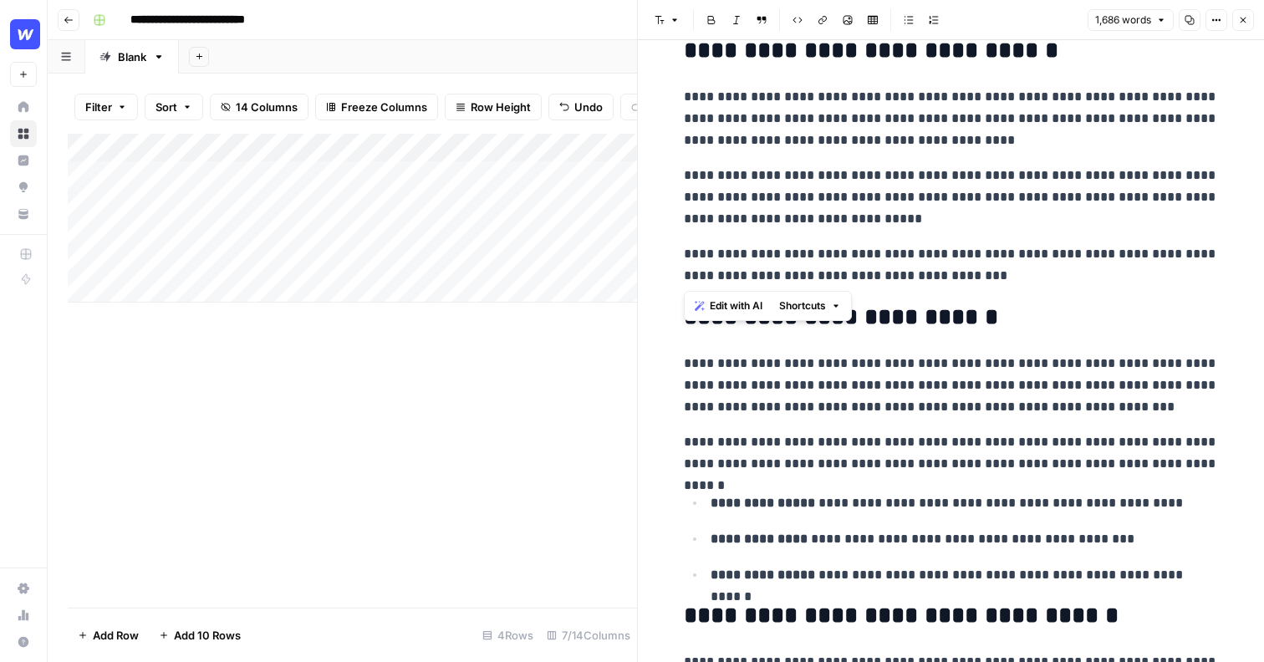
drag, startPoint x: 979, startPoint y: 282, endPoint x: 677, endPoint y: 97, distance: 354.2
click at [1244, 19] on icon "button" at bounding box center [1243, 20] width 10 height 10
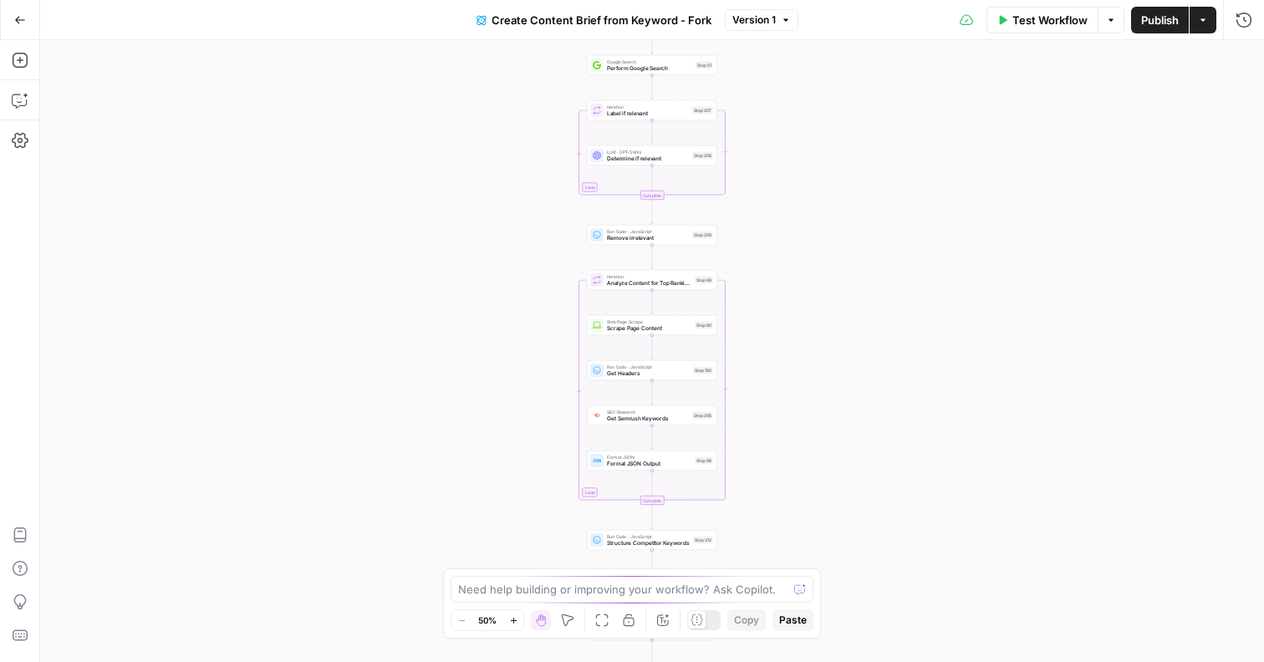
drag, startPoint x: 780, startPoint y: 130, endPoint x: 779, endPoint y: 320, distance: 189.7
click at [779, 321] on div "Workflow Set Inputs Inputs Google Search Perform Google Search Step 51 Loop Ite…" at bounding box center [651, 351] width 1223 height 622
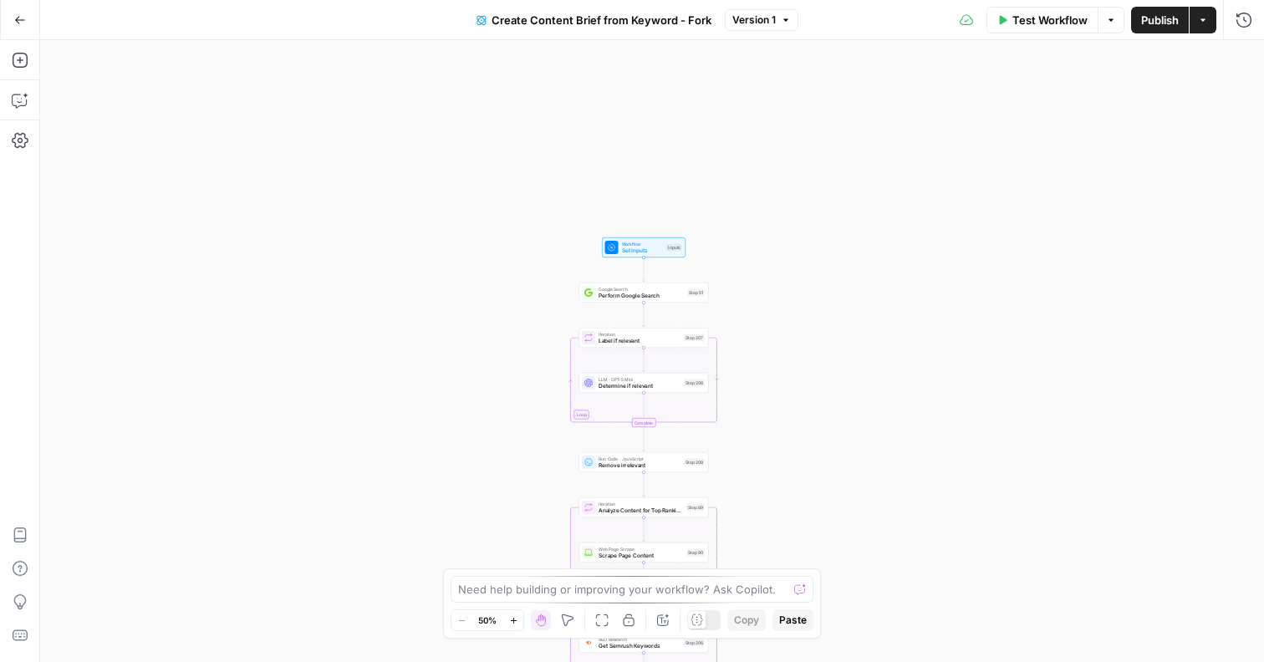
drag, startPoint x: 781, startPoint y: 200, endPoint x: 773, endPoint y: 415, distance: 214.9
click at [773, 415] on div "Workflow Set Inputs Inputs Google Search Perform Google Search Step 51 Loop Ite…" at bounding box center [651, 351] width 1223 height 622
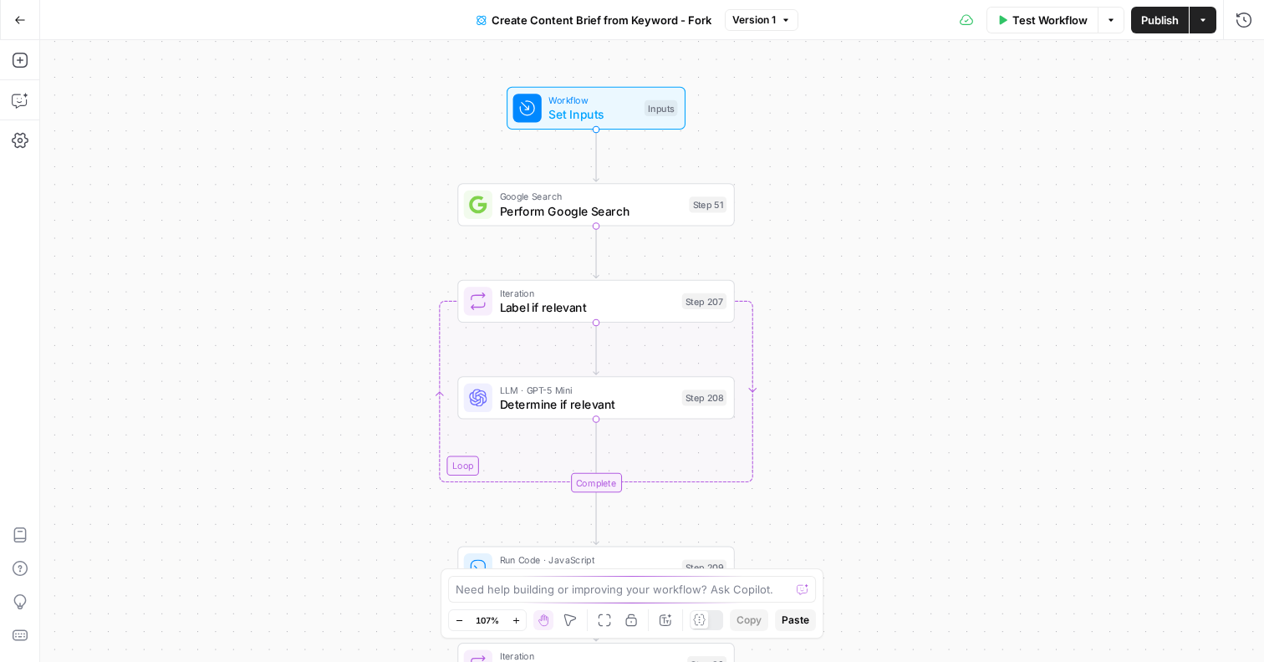
drag, startPoint x: 875, startPoint y: 282, endPoint x: 809, endPoint y: 228, distance: 85.5
click at [809, 228] on div "Workflow Set Inputs Inputs Google Search Perform Google Search Step 51 Loop Ite…" at bounding box center [651, 351] width 1223 height 622
click at [602, 114] on span "Set Inputs" at bounding box center [592, 114] width 89 height 18
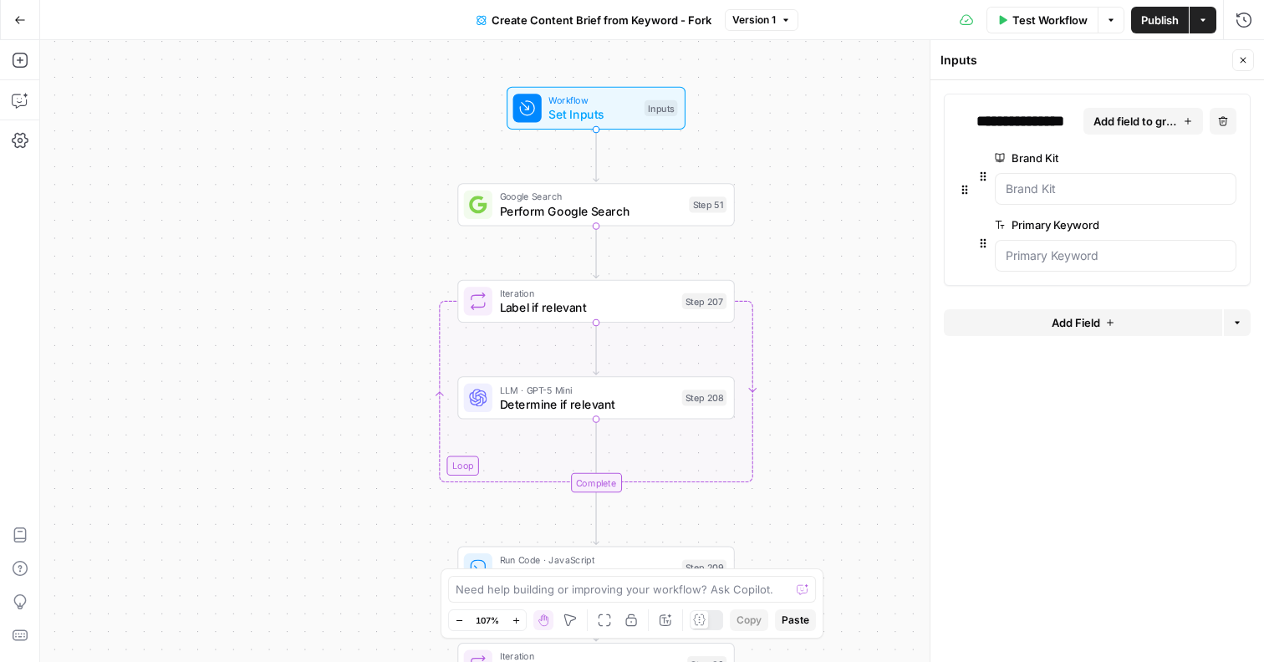
click at [1240, 55] on icon "button" at bounding box center [1243, 60] width 10 height 10
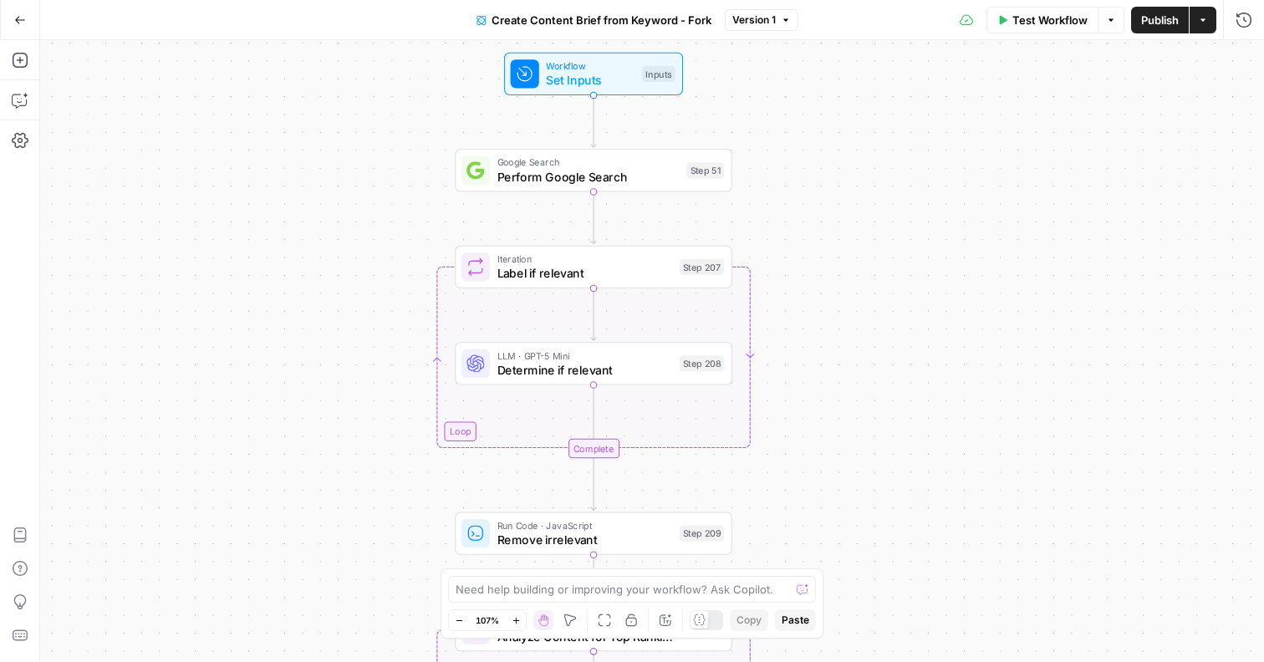
drag, startPoint x: 803, startPoint y: 345, endPoint x: 801, endPoint y: 311, distance: 34.4
click at [801, 311] on div "Workflow Set Inputs Inputs Google Search Perform Google Search Step 51 Loop Ite…" at bounding box center [651, 351] width 1223 height 622
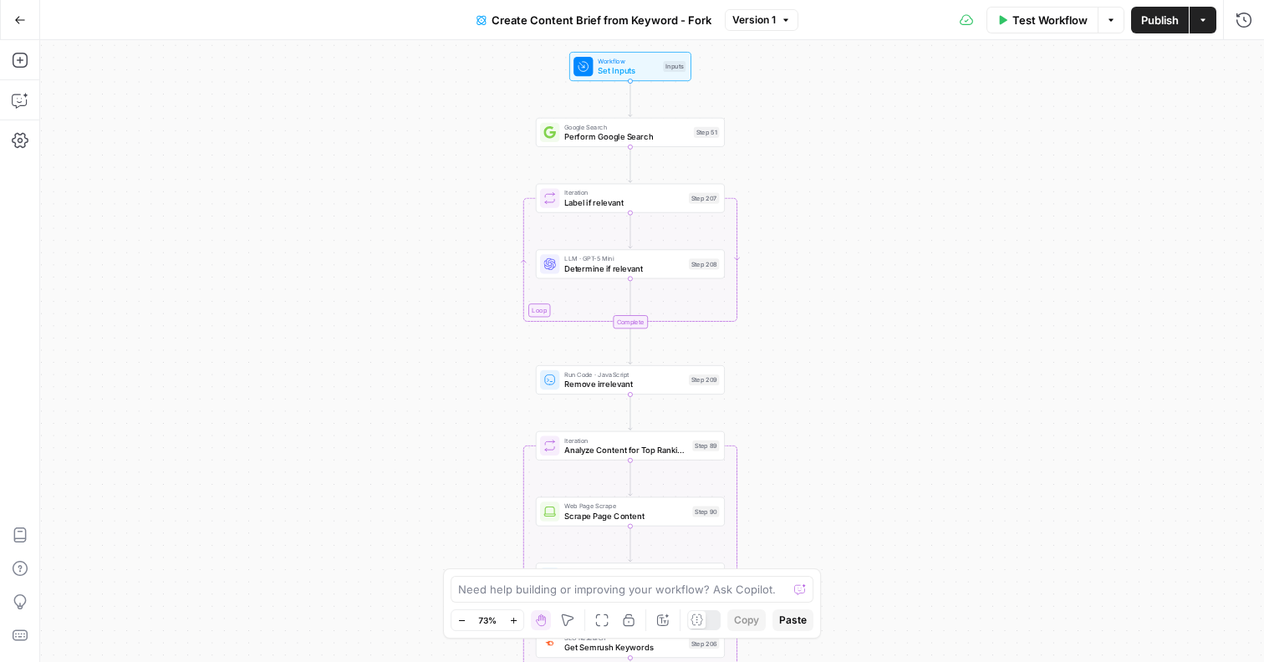
drag, startPoint x: 811, startPoint y: 354, endPoint x: 781, endPoint y: 274, distance: 85.7
click at [781, 274] on div "Workflow Set Inputs Inputs Google Search Perform Google Search Step 51 Loop Ite…" at bounding box center [651, 351] width 1223 height 622
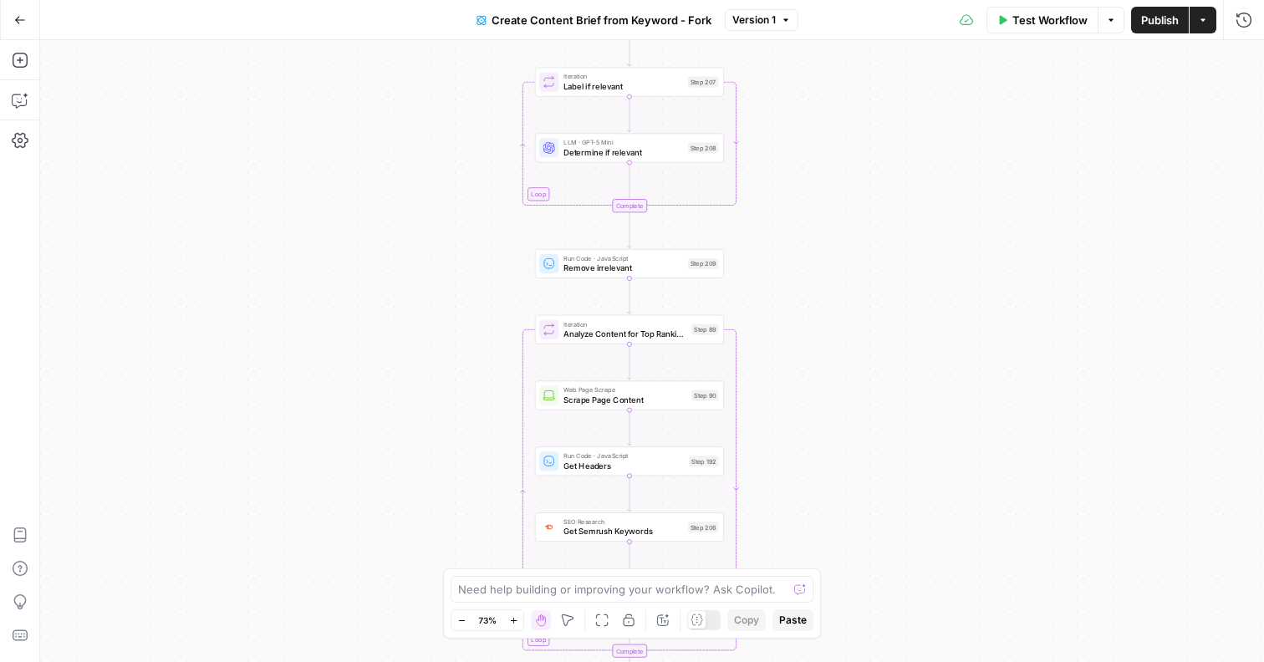
drag, startPoint x: 783, startPoint y: 364, endPoint x: 782, endPoint y: 247, distance: 116.2
click at [782, 247] on div "Workflow Set Inputs Inputs Google Search Perform Google Search Step 51 Loop Ite…" at bounding box center [651, 351] width 1223 height 622
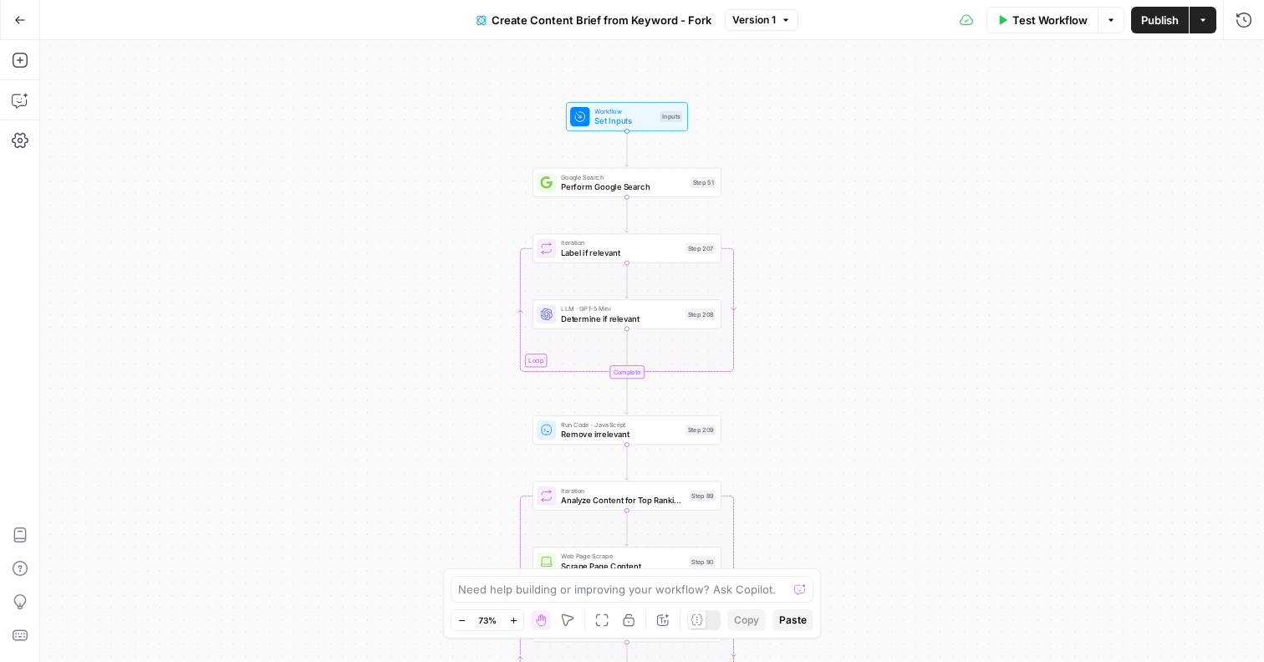
drag, startPoint x: 812, startPoint y: 203, endPoint x: 811, endPoint y: 369, distance: 165.5
click at [811, 369] on div "Workflow Set Inputs Inputs Google Search Perform Google Search Step 51 Loop Ite…" at bounding box center [651, 351] width 1223 height 622
click at [654, 323] on span "Determine if relevant" at bounding box center [621, 318] width 120 height 13
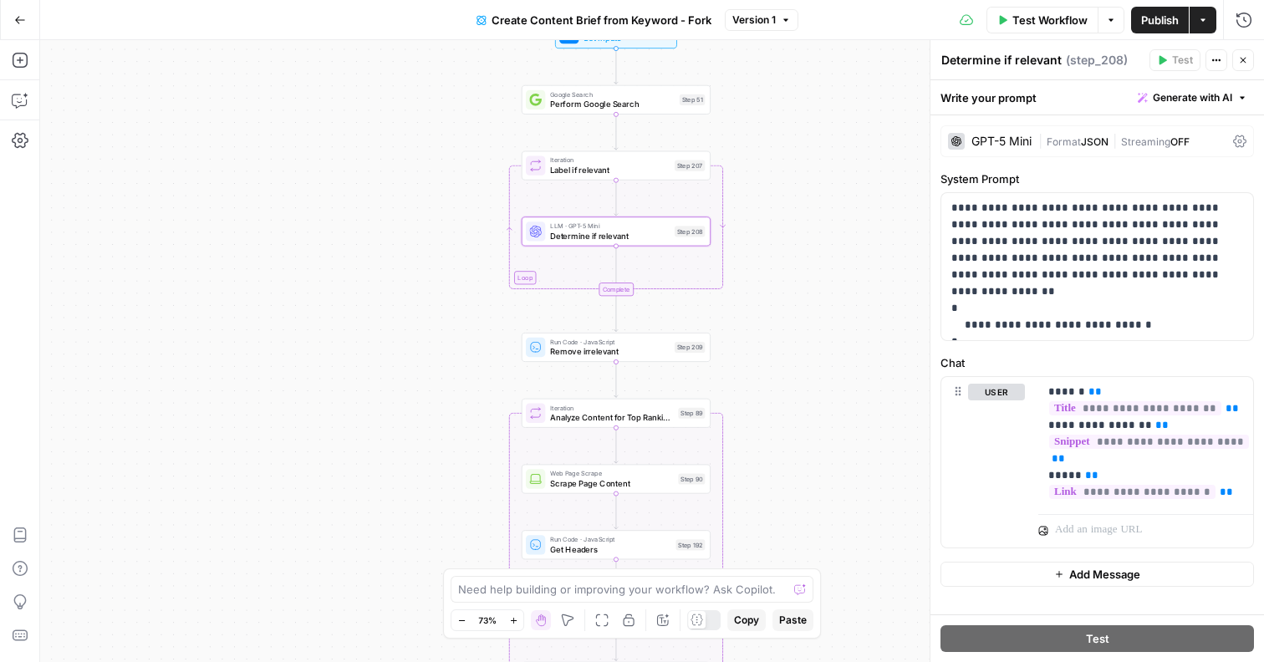
drag, startPoint x: 430, startPoint y: 501, endPoint x: 412, endPoint y: 272, distance: 229.7
click at [413, 272] on div "Workflow Set Inputs Inputs Google Search Perform Google Search Step 51 Loop Ite…" at bounding box center [651, 351] width 1223 height 622
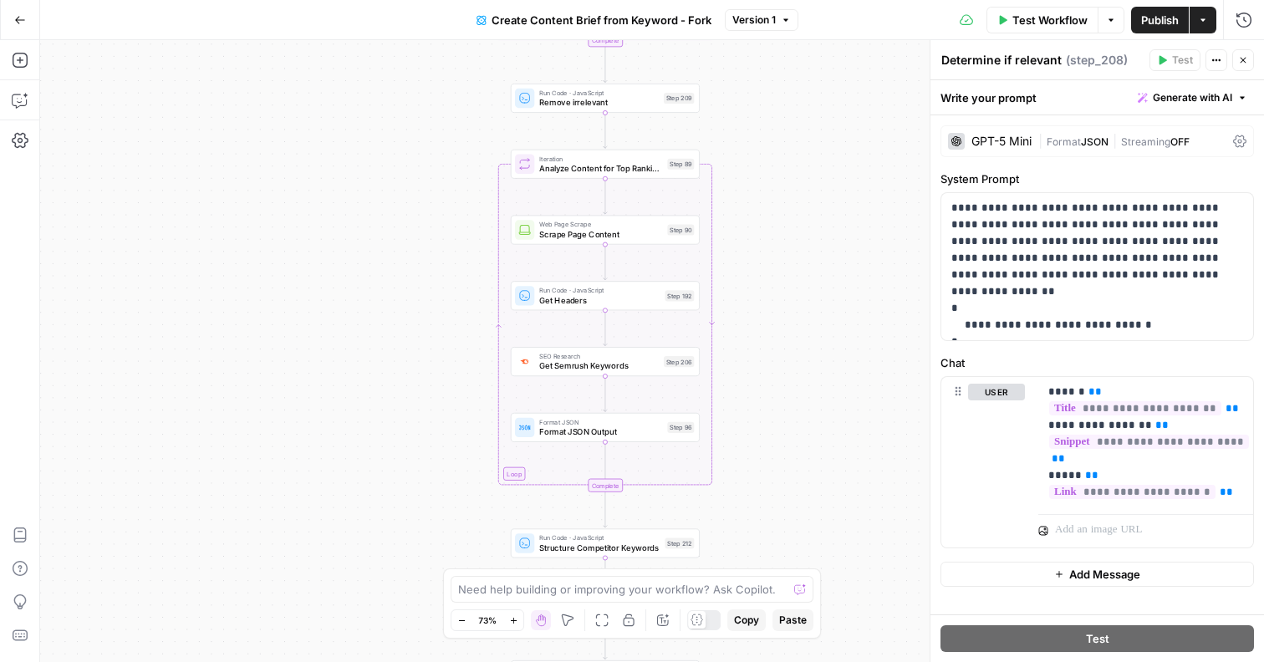
drag, startPoint x: 438, startPoint y: 403, endPoint x: 430, endPoint y: 282, distance: 121.5
click at [430, 282] on div "Workflow Set Inputs Inputs Google Search Perform Google Search Step 51 Loop Ite…" at bounding box center [651, 351] width 1223 height 622
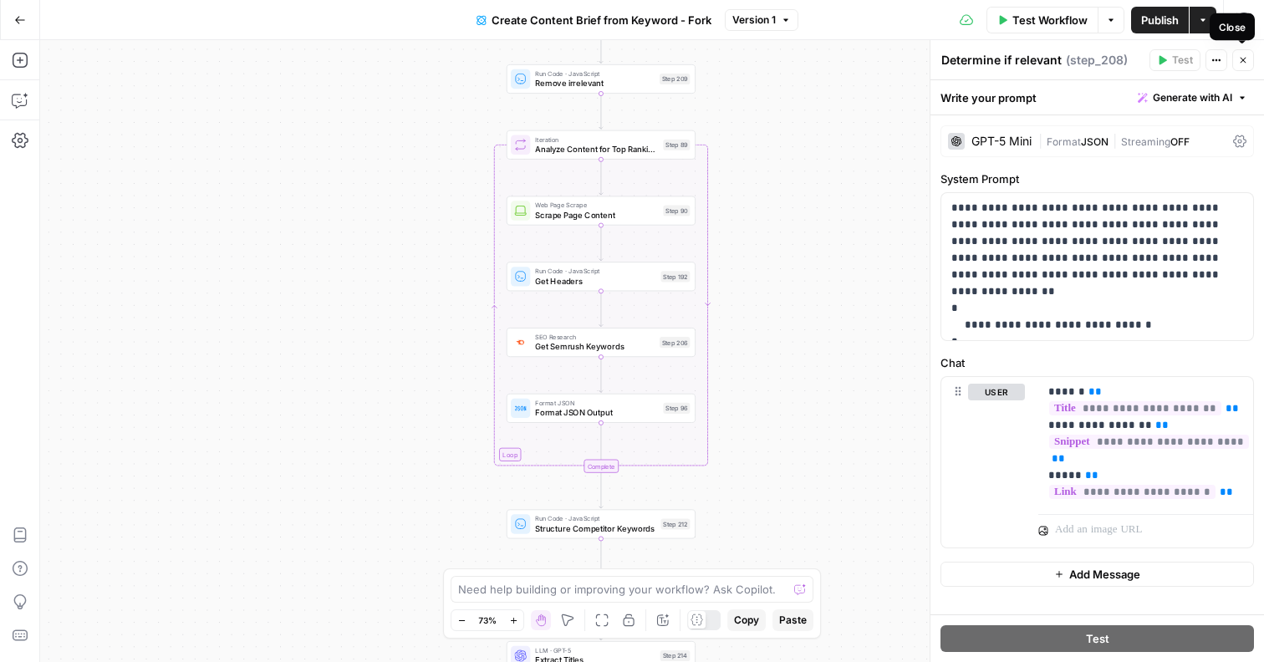
click at [1243, 57] on icon "button" at bounding box center [1243, 60] width 10 height 10
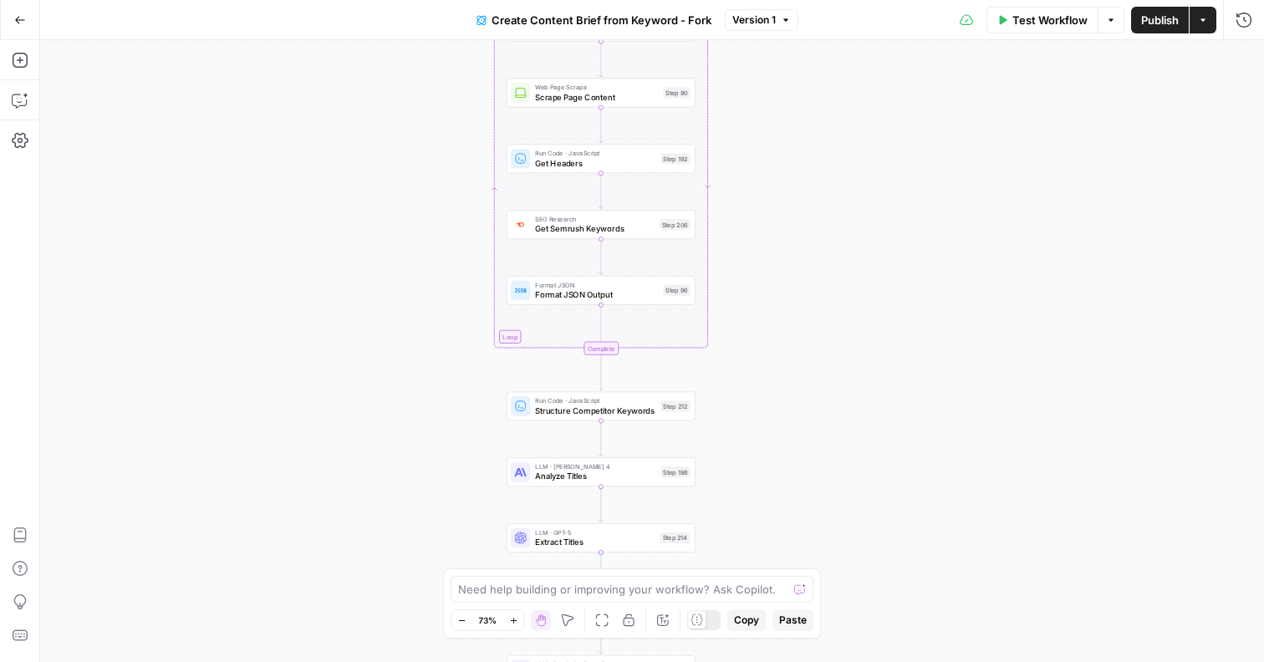
drag, startPoint x: 432, startPoint y: 531, endPoint x: 432, endPoint y: 314, distance: 216.4
click at [432, 314] on div "Workflow Set Inputs Inputs Google Search Perform Google Search Step 51 Loop Ite…" at bounding box center [651, 351] width 1223 height 622
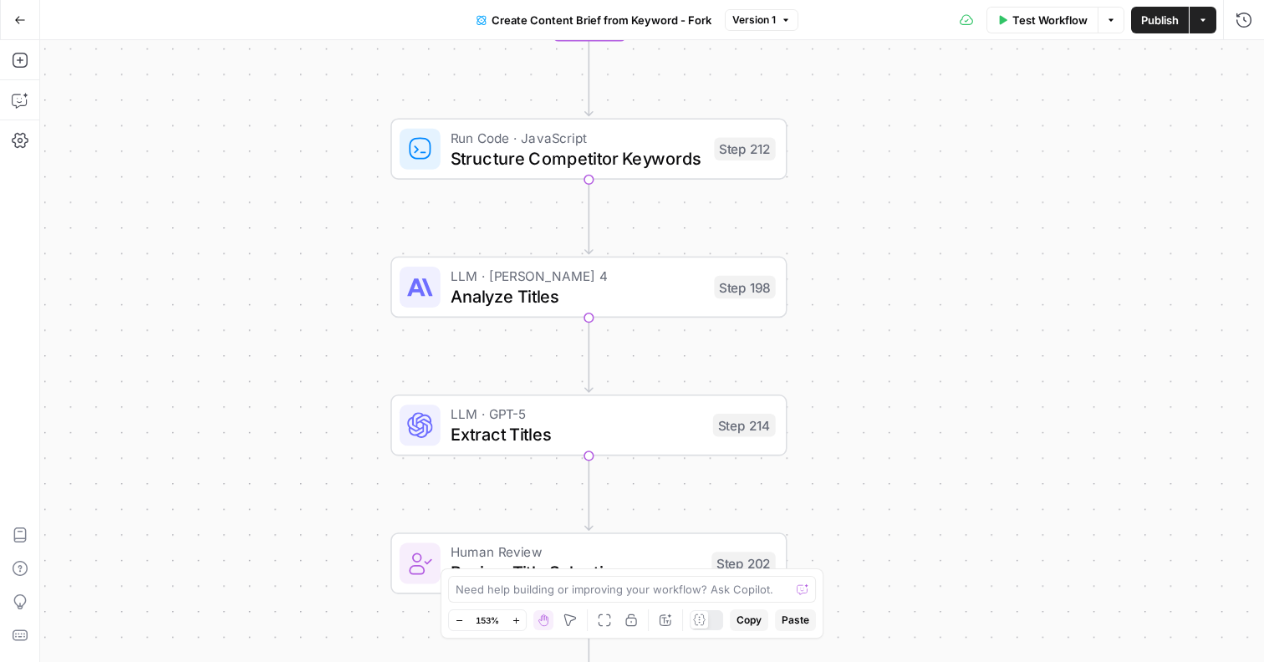
drag, startPoint x: 508, startPoint y: 419, endPoint x: 340, endPoint y: 346, distance: 183.0
click at [340, 346] on div "Workflow Set Inputs Inputs Google Search Perform Google Search Step 51 Loop Ite…" at bounding box center [651, 351] width 1223 height 622
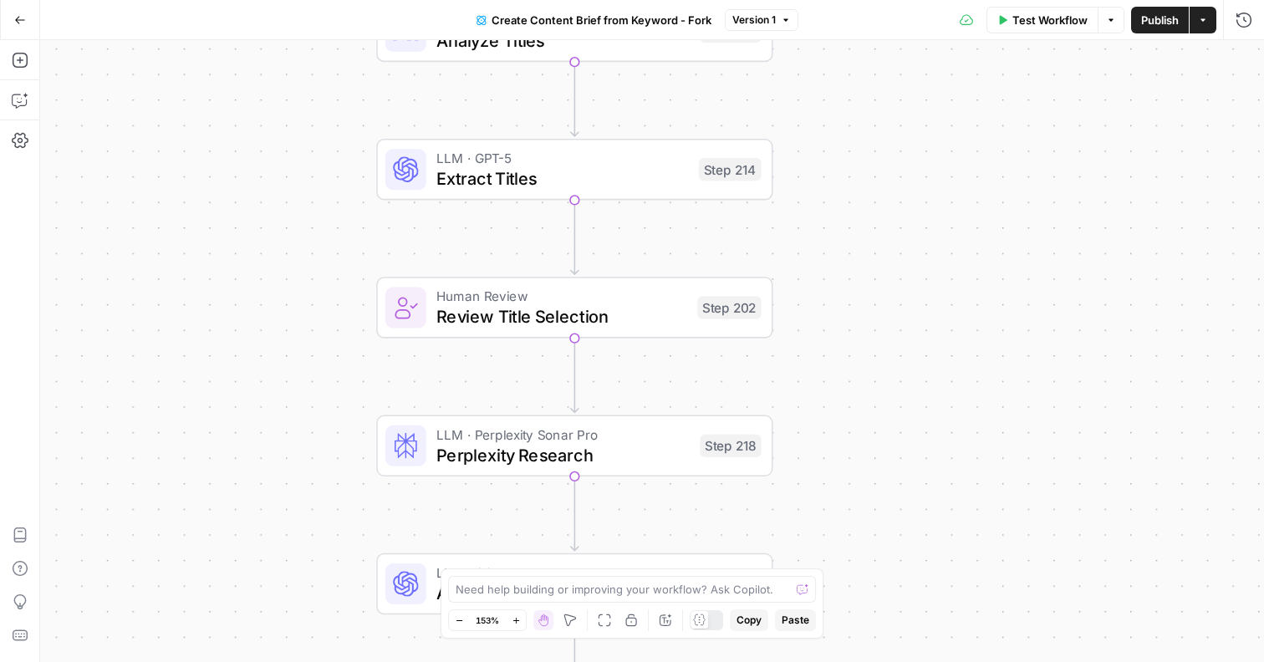
drag, startPoint x: 516, startPoint y: 511, endPoint x: 501, endPoint y: 269, distance: 242.0
click at [501, 269] on div "Workflow Set Inputs Inputs Google Search Perform Google Search Step 51 Loop Ite…" at bounding box center [651, 351] width 1223 height 622
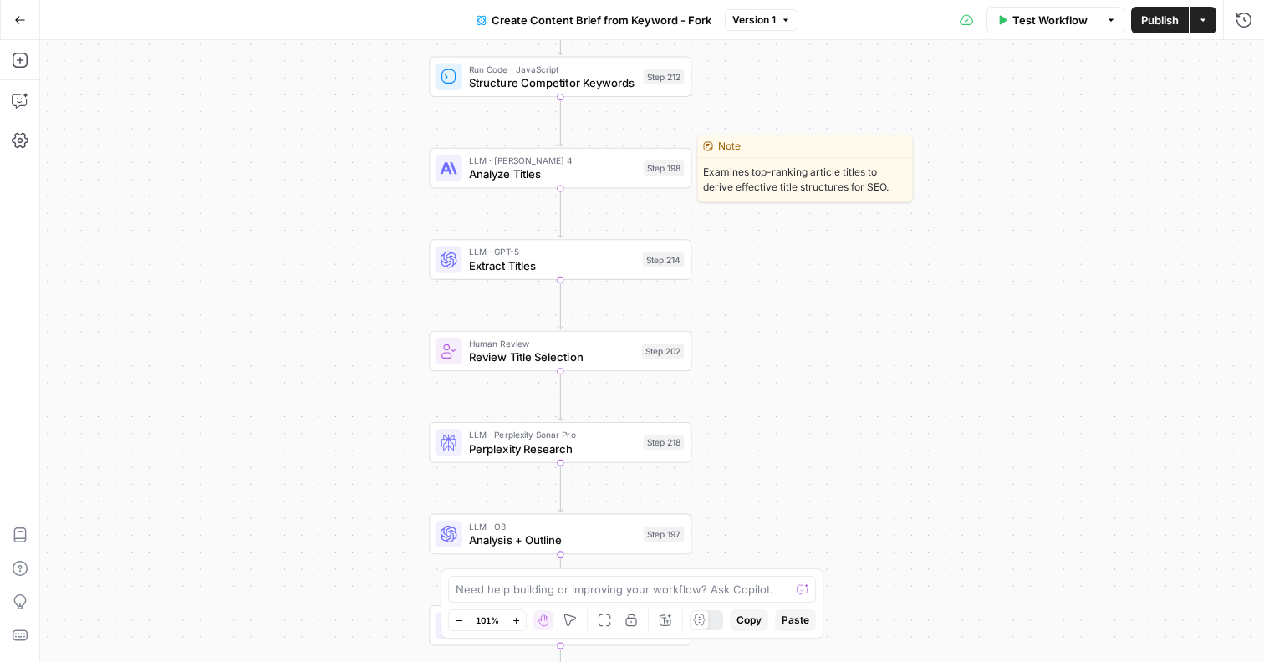
click at [606, 180] on span "Analyze Titles" at bounding box center [553, 173] width 168 height 17
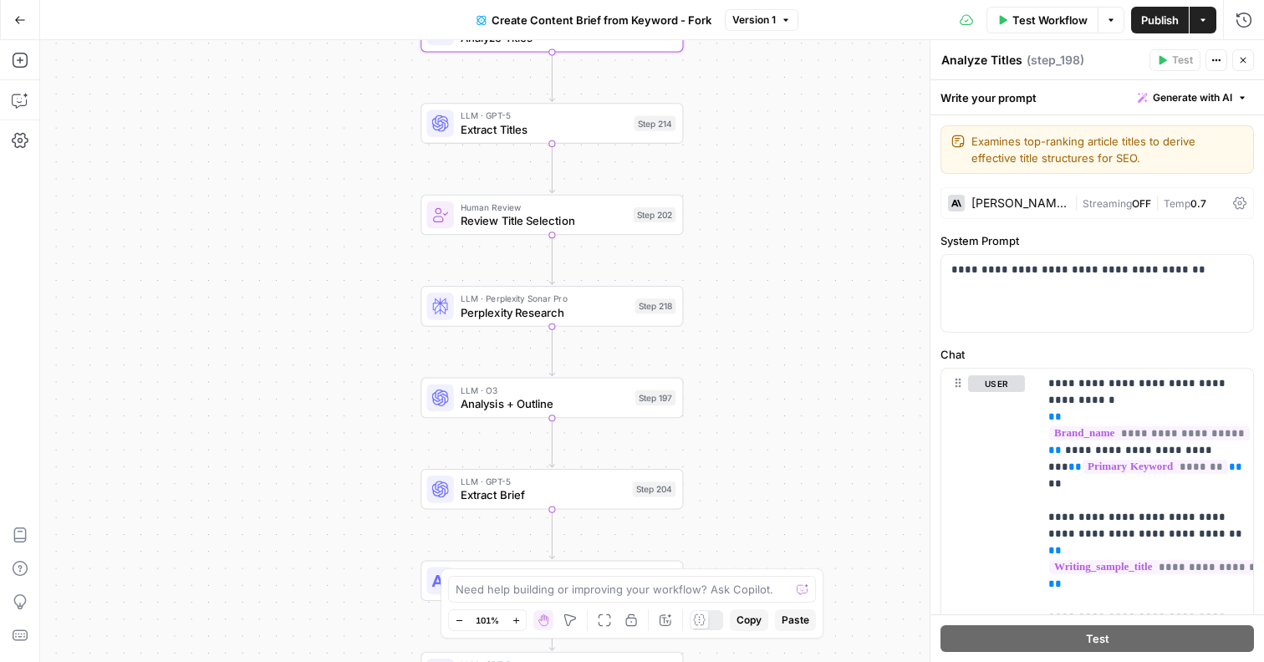
drag, startPoint x: 386, startPoint y: 418, endPoint x: 374, endPoint y: 277, distance: 141.7
click at [374, 277] on div "Workflow Set Inputs Inputs Google Search Perform Google Search Step 51 Loop Ite…" at bounding box center [651, 351] width 1223 height 622
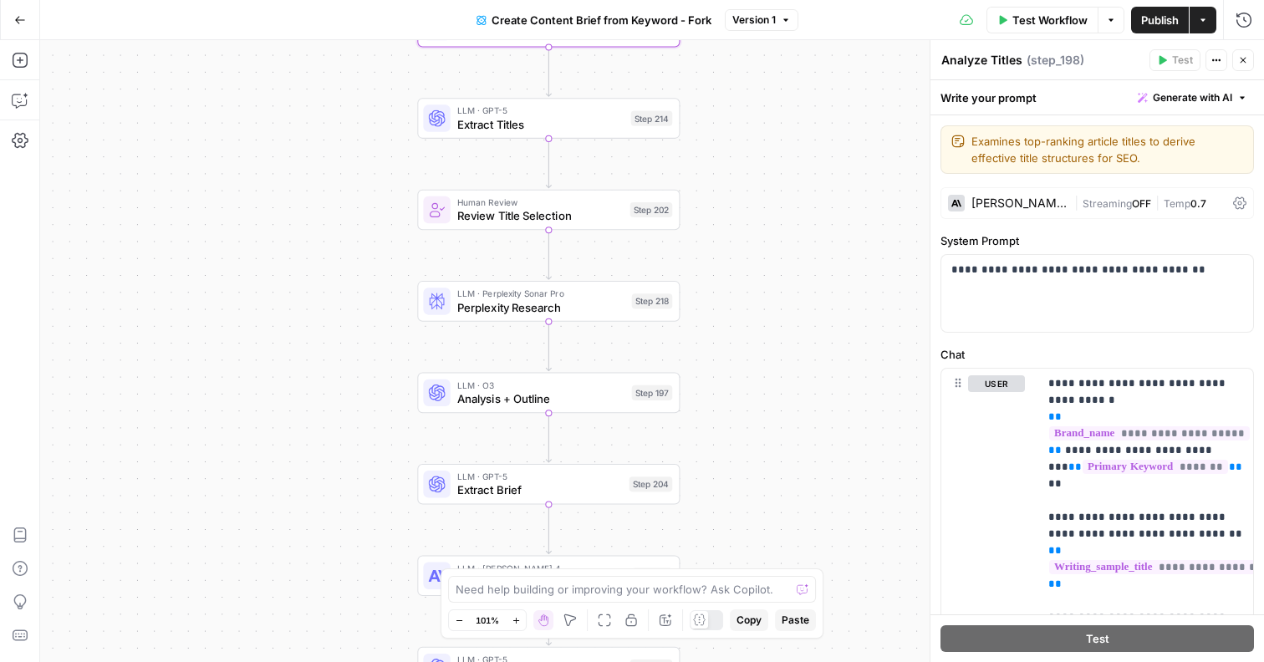
click at [476, 394] on span "Analysis + Outline" at bounding box center [541, 398] width 168 height 17
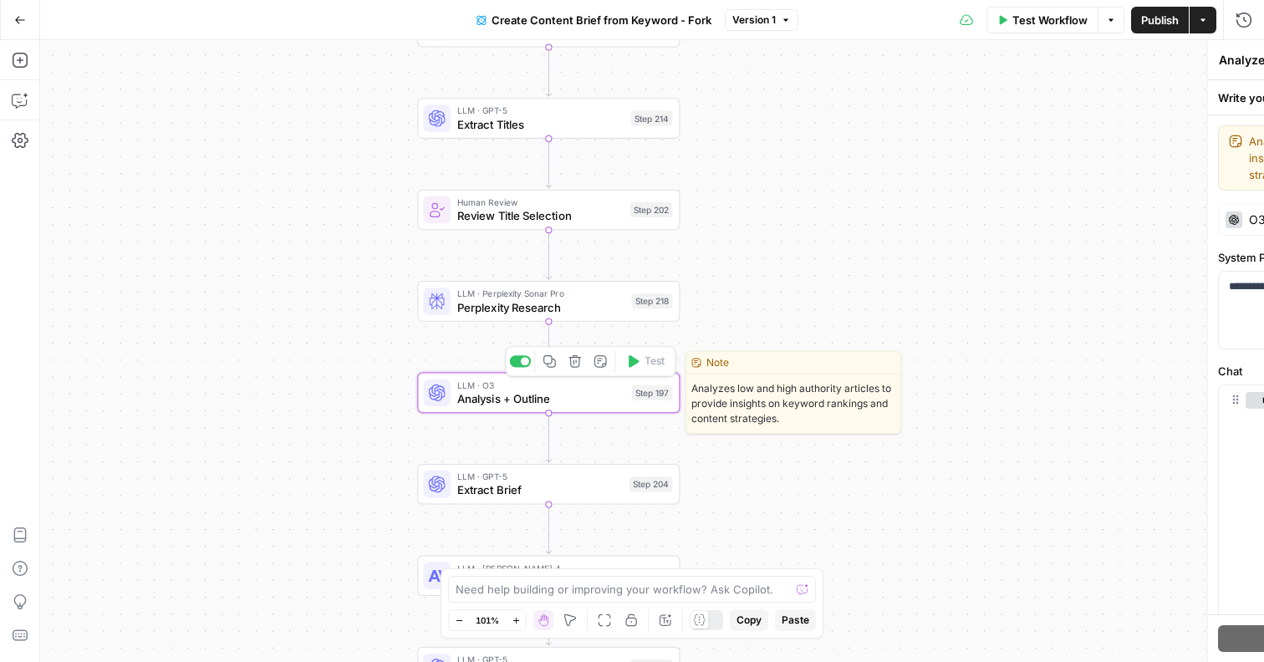
type textarea "Analysis + Outline"
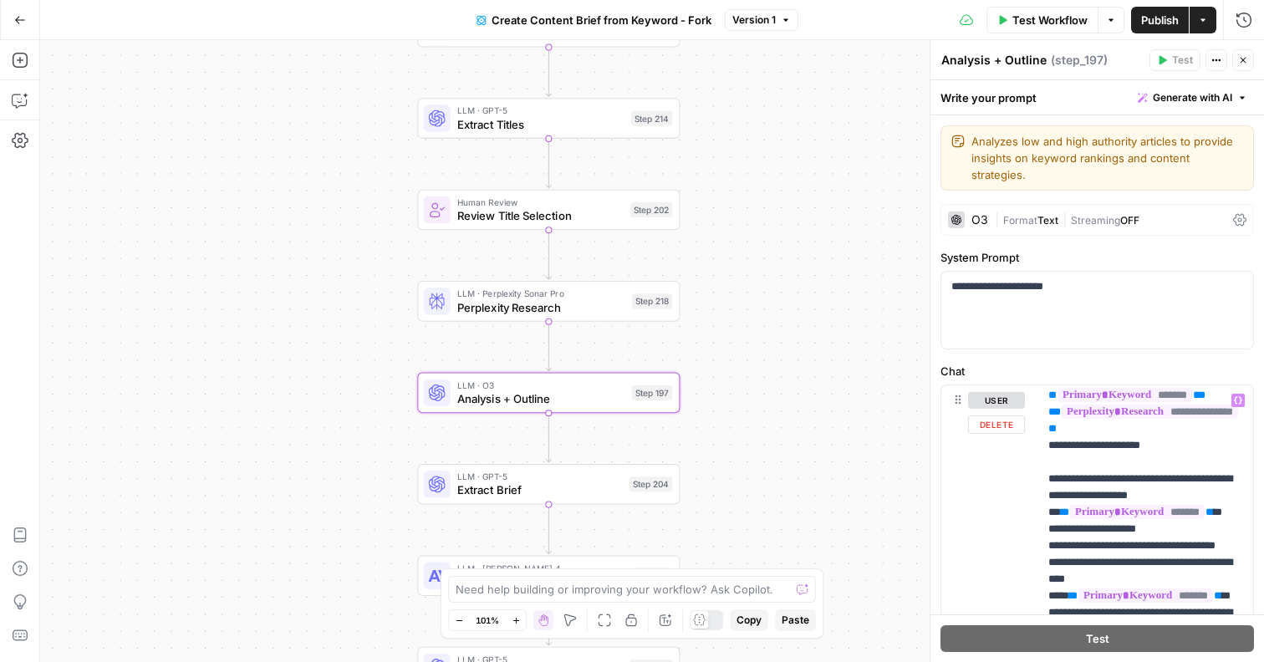
scroll to position [1076, 0]
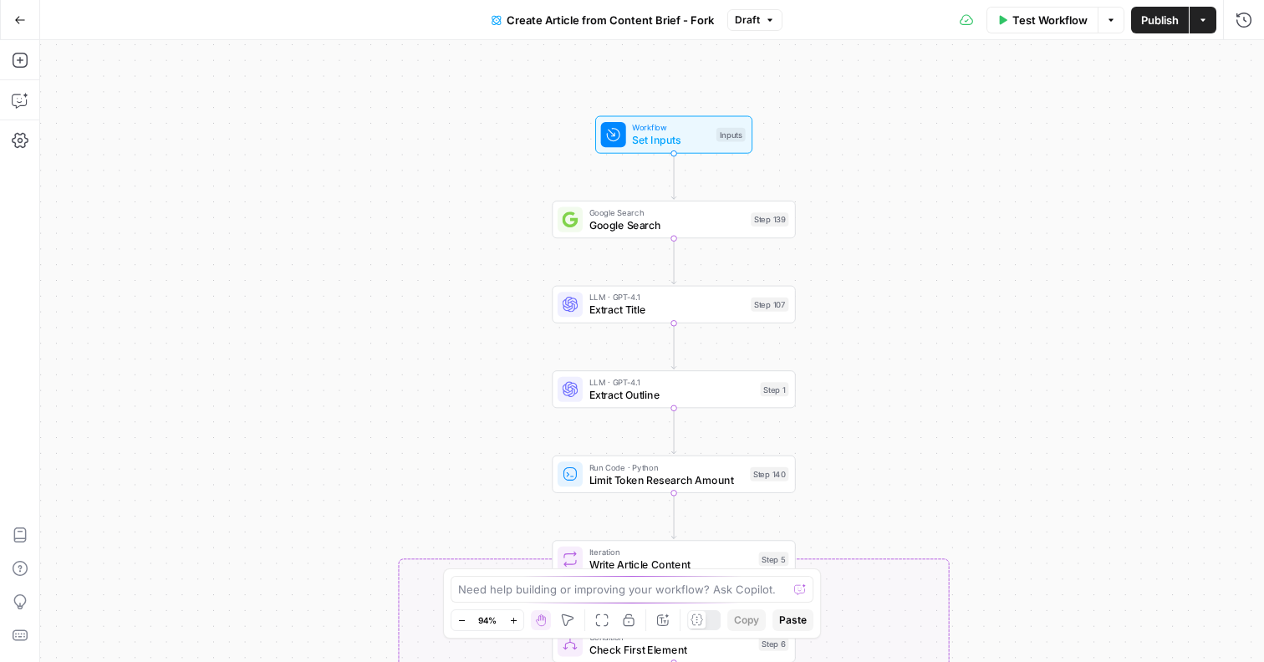
drag, startPoint x: 803, startPoint y: 138, endPoint x: 854, endPoint y: 360, distance: 228.1
click at [854, 360] on div "true false true false Workflow Set Inputs Inputs Google Search Google Search St…" at bounding box center [651, 351] width 1223 height 622
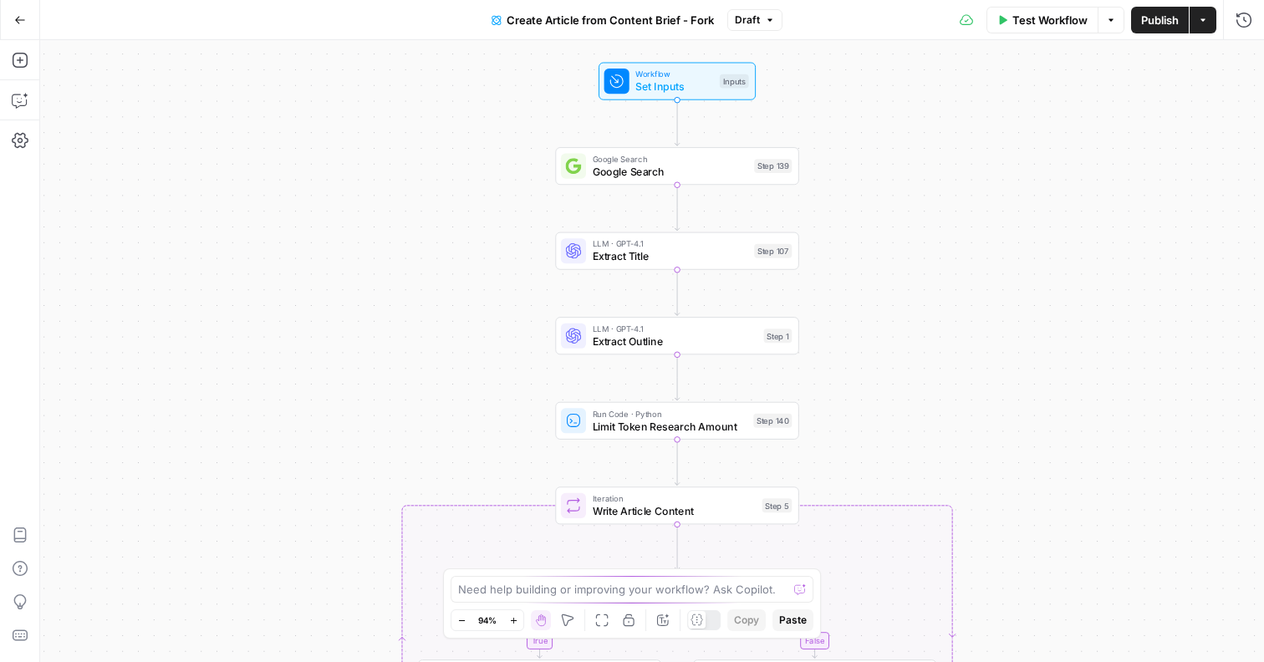
drag, startPoint x: 867, startPoint y: 350, endPoint x: 867, endPoint y: 291, distance: 59.3
click at [867, 291] on div "true false true false Workflow Set Inputs Inputs Google Search Google Search St…" at bounding box center [651, 351] width 1223 height 622
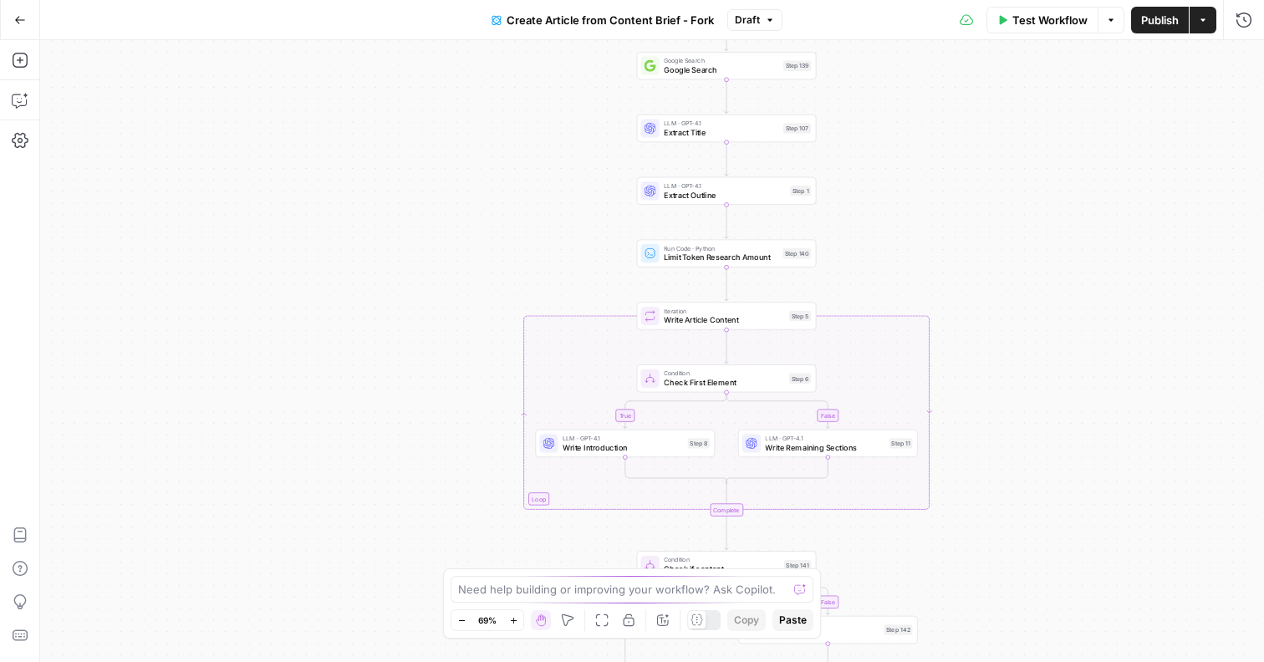
drag, startPoint x: 911, startPoint y: 385, endPoint x: 909, endPoint y: 251, distance: 134.6
click at [910, 251] on div "true false true false Workflow Set Inputs Inputs Google Search Google Search St…" at bounding box center [651, 351] width 1223 height 622
